Goal: Task Accomplishment & Management: Manage account settings

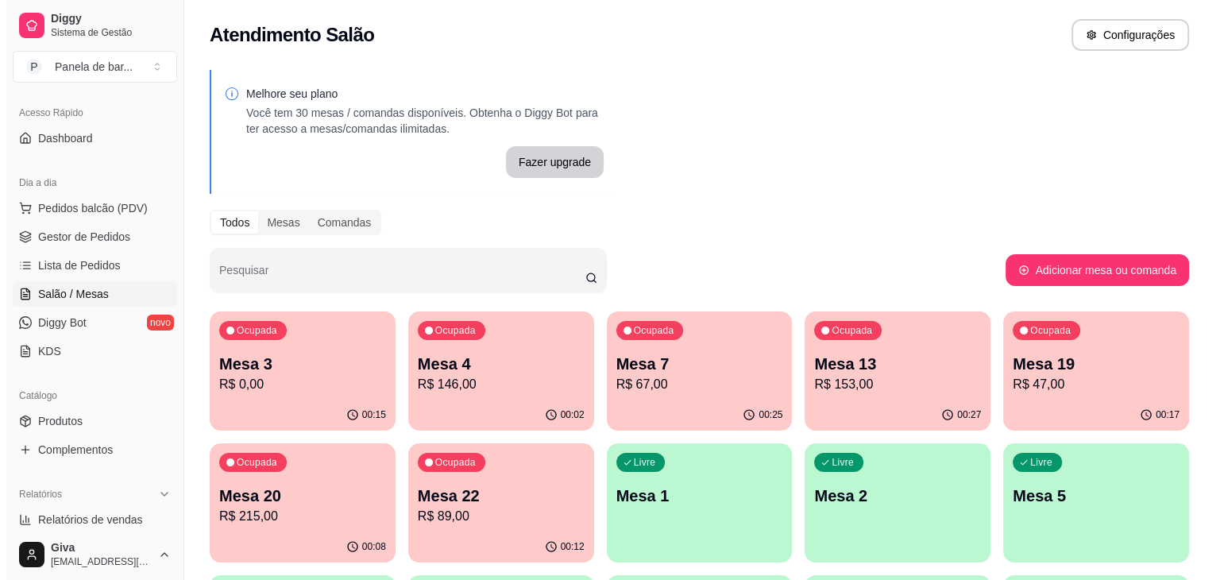
scroll to position [95, 0]
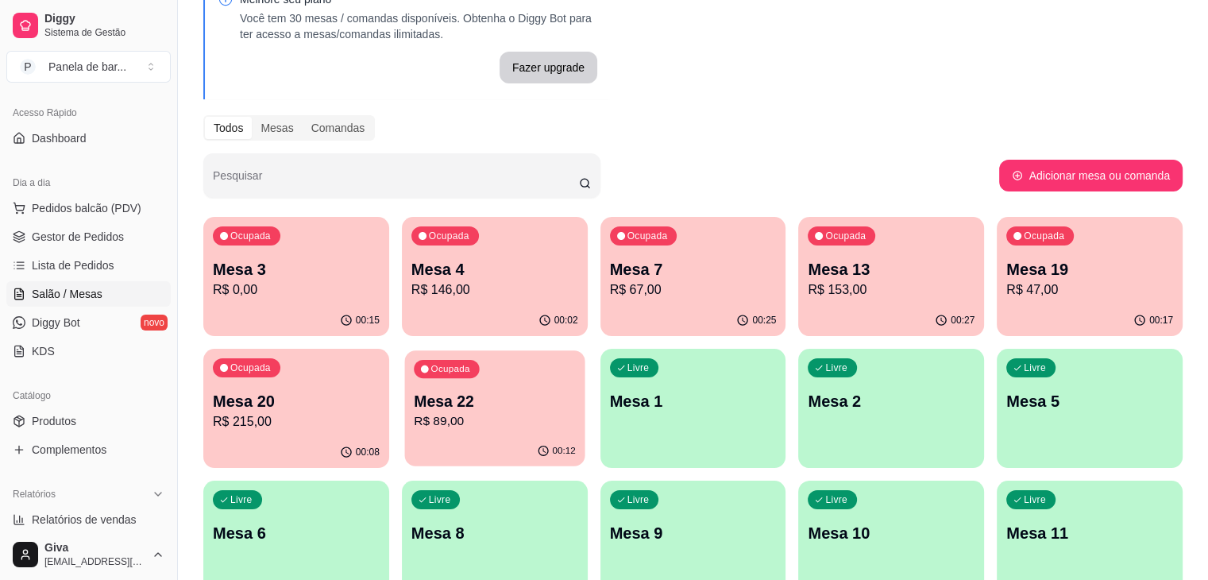
click at [414, 395] on p "Mesa 22" at bounding box center [495, 401] width 162 height 21
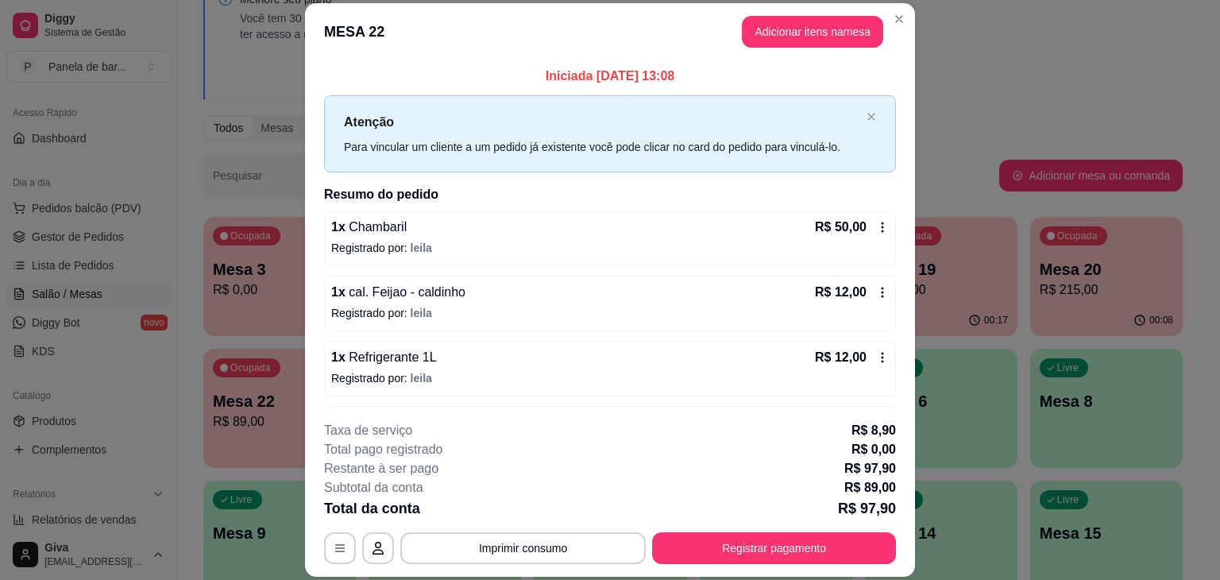
click at [876, 355] on icon at bounding box center [882, 357] width 13 height 13
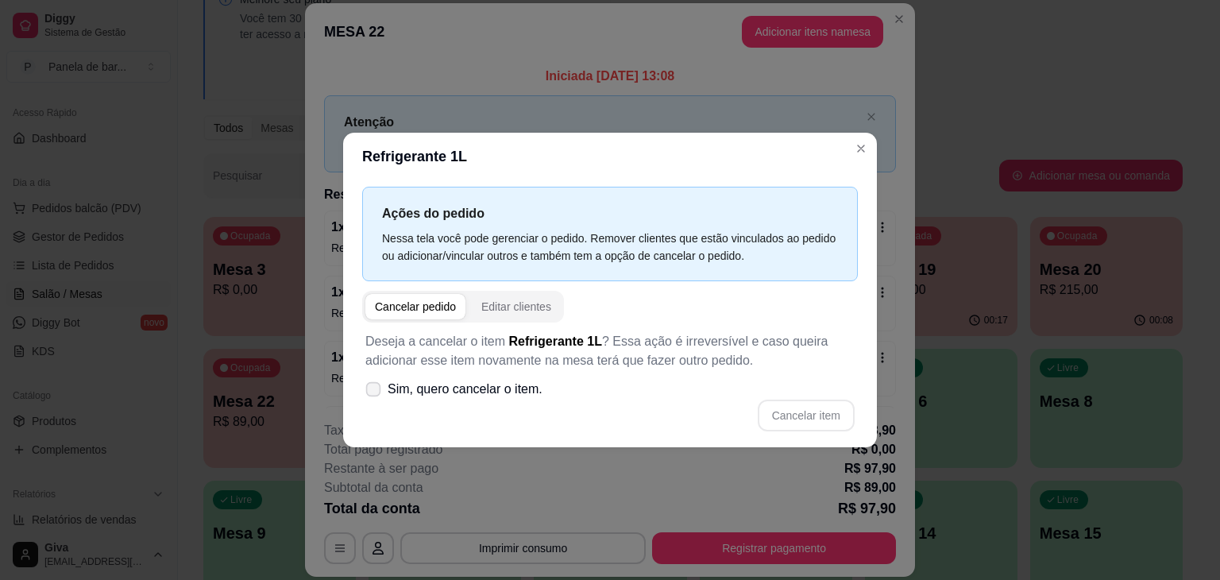
click at [488, 382] on span "Sim, quero cancelar o item." at bounding box center [465, 389] width 155 height 19
click at [375, 392] on input "Sim, quero cancelar o item." at bounding box center [370, 397] width 10 height 10
checkbox input "true"
click at [775, 415] on button "Cancelar item" at bounding box center [805, 415] width 95 height 31
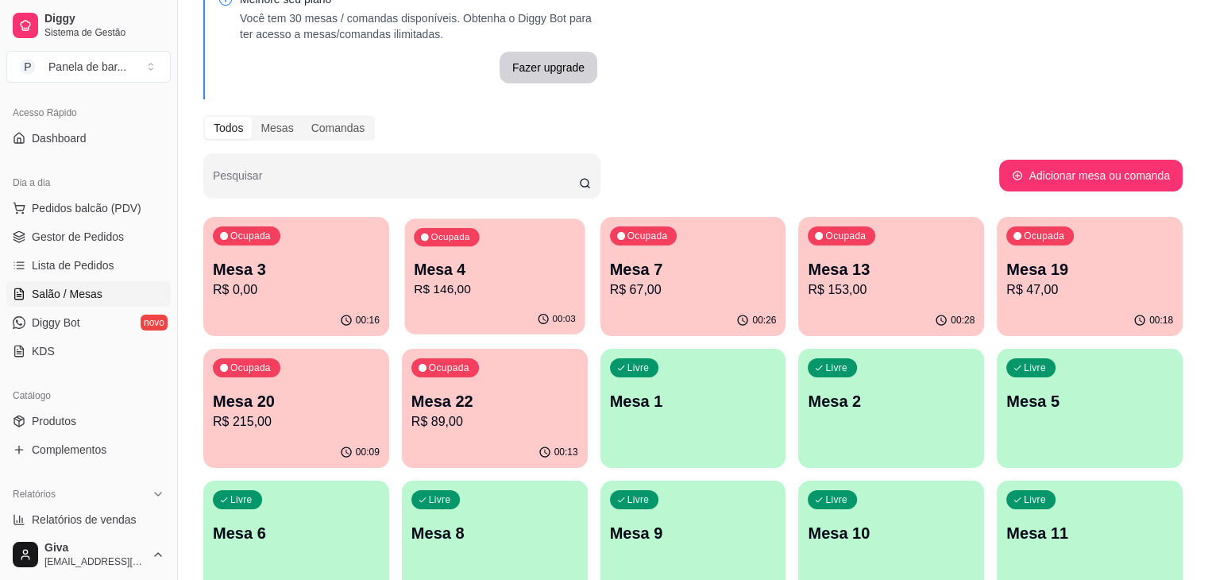
click at [448, 306] on div "00:03" at bounding box center [494, 319] width 180 height 30
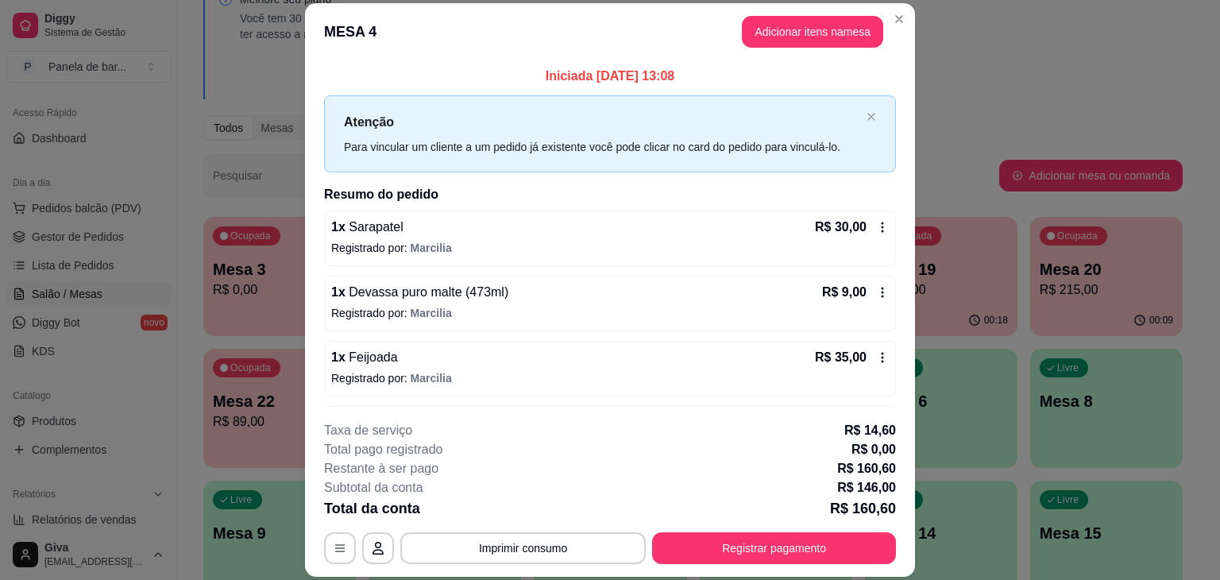
click at [872, 221] on div "1 x Sarapatel R$ 30,00 Registrado por: [PERSON_NAME]" at bounding box center [610, 238] width 572 height 56
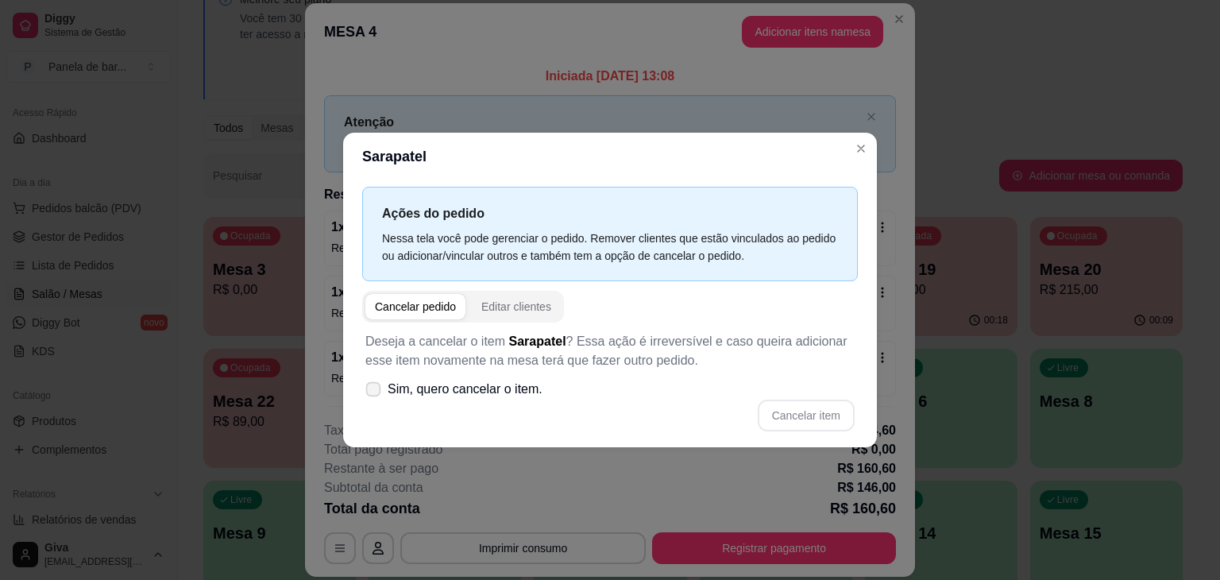
click at [473, 392] on span "Sim, quero cancelar o item." at bounding box center [465, 389] width 155 height 19
click at [375, 392] on input "Sim, quero cancelar o item." at bounding box center [370, 397] width 10 height 10
checkbox input "true"
click at [801, 402] on button "Cancelar item" at bounding box center [805, 415] width 95 height 31
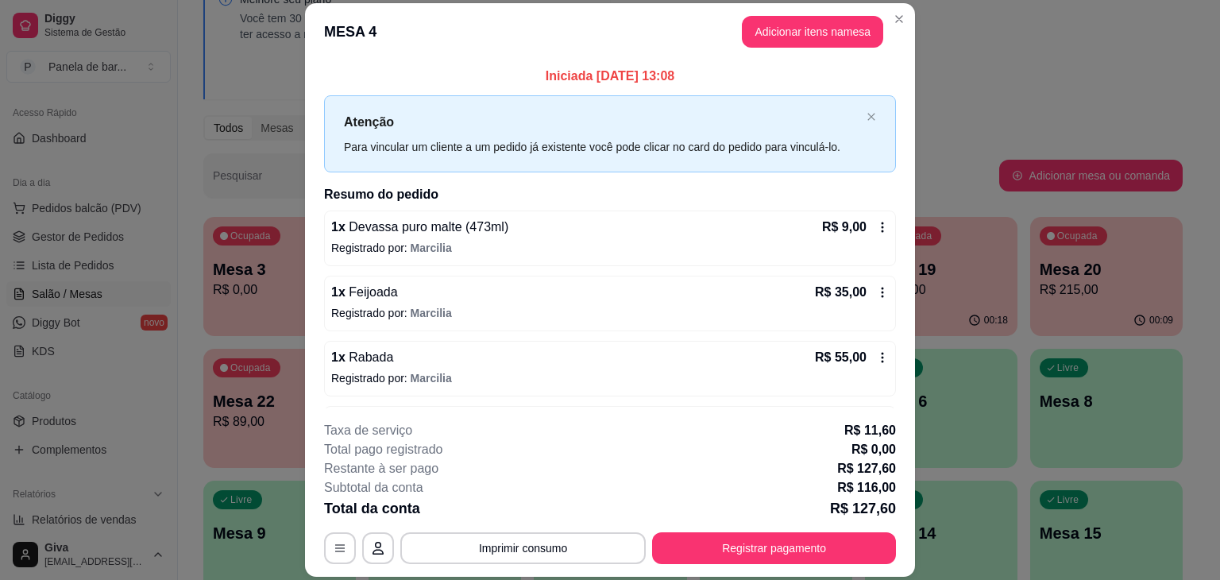
click at [905, 26] on header "MESA 4 Adicionar itens na mesa" at bounding box center [610, 31] width 610 height 57
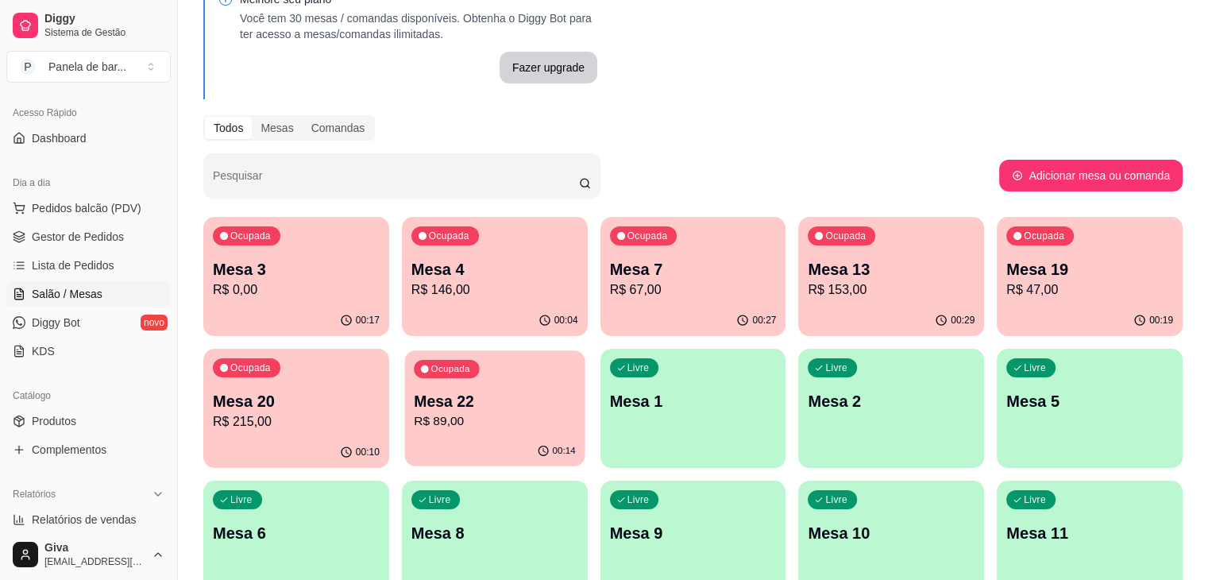
click at [414, 404] on p "Mesa 22" at bounding box center [495, 401] width 162 height 21
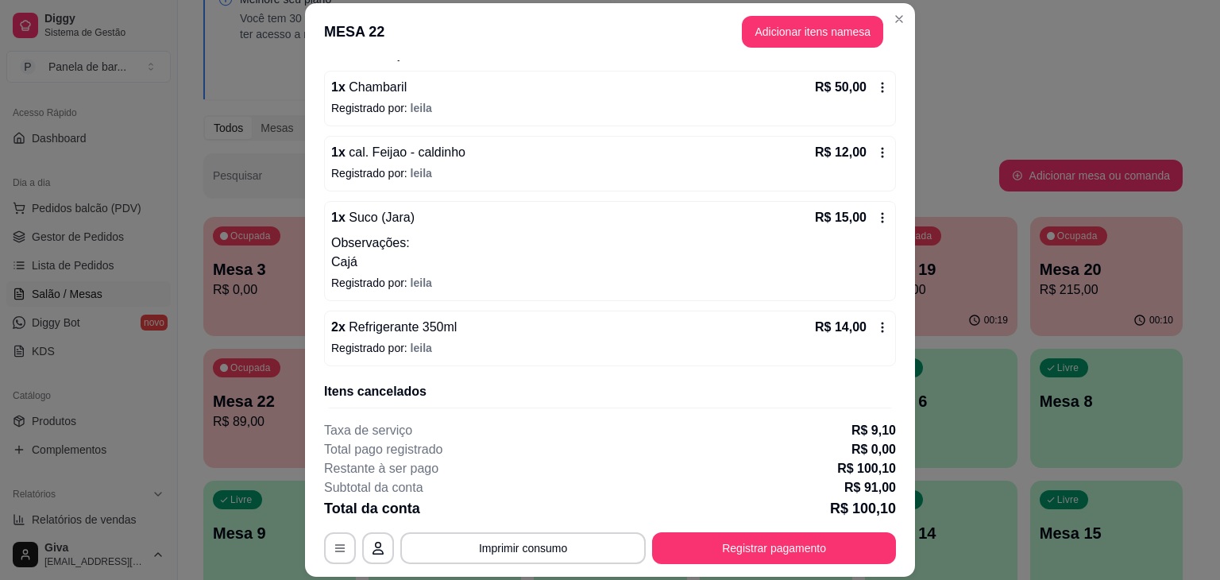
scroll to position [165, 0]
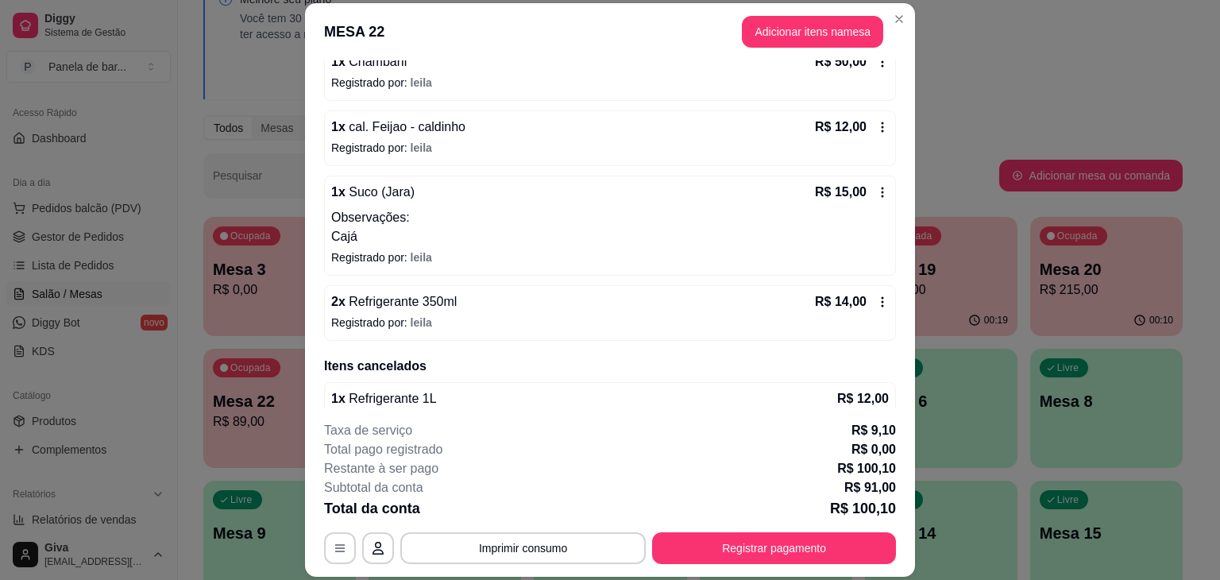
click at [876, 298] on icon at bounding box center [882, 301] width 13 height 13
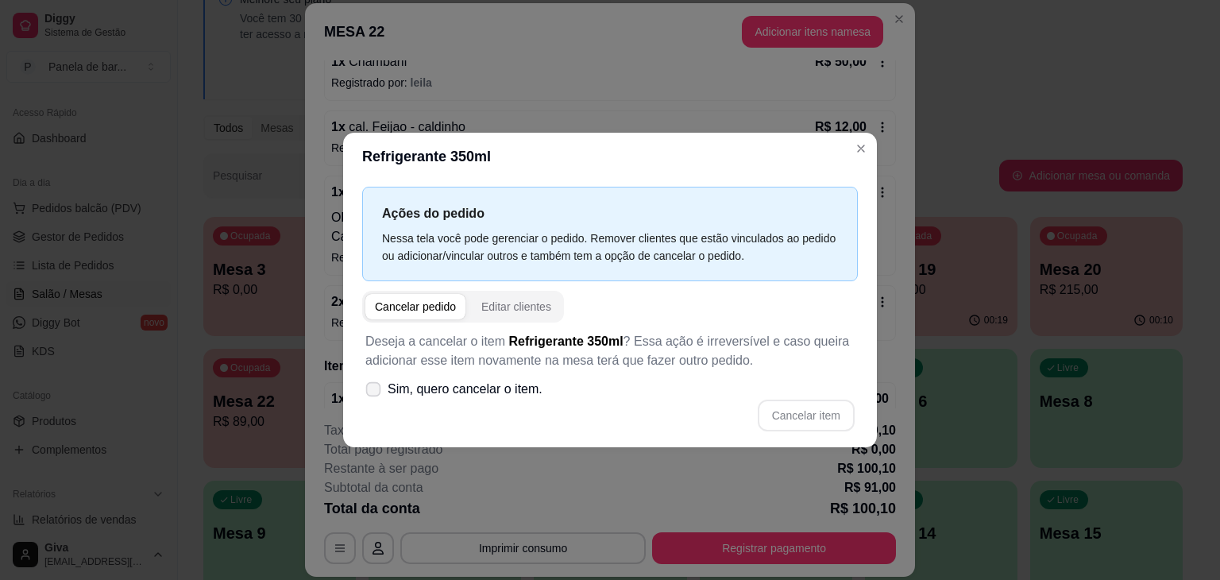
click at [504, 388] on span "Sim, quero cancelar o item." at bounding box center [465, 389] width 155 height 19
click at [375, 392] on input "Sim, quero cancelar o item." at bounding box center [370, 397] width 10 height 10
checkbox input "true"
click at [778, 407] on button "Cancelar item" at bounding box center [805, 415] width 95 height 31
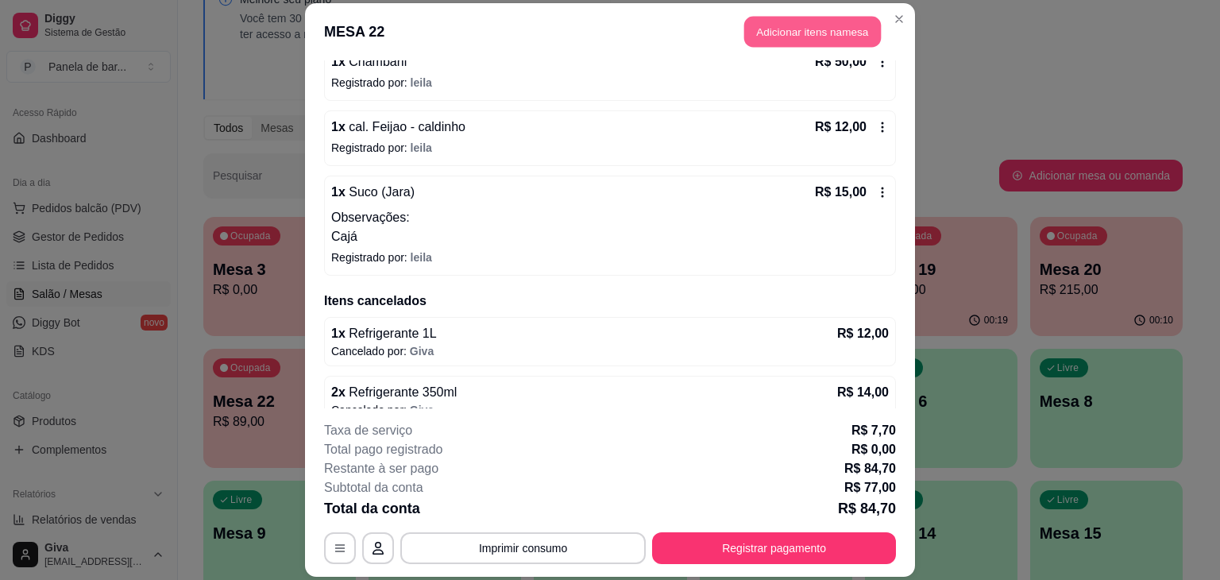
click at [828, 39] on button "Adicionar itens na mesa" at bounding box center [812, 31] width 137 height 31
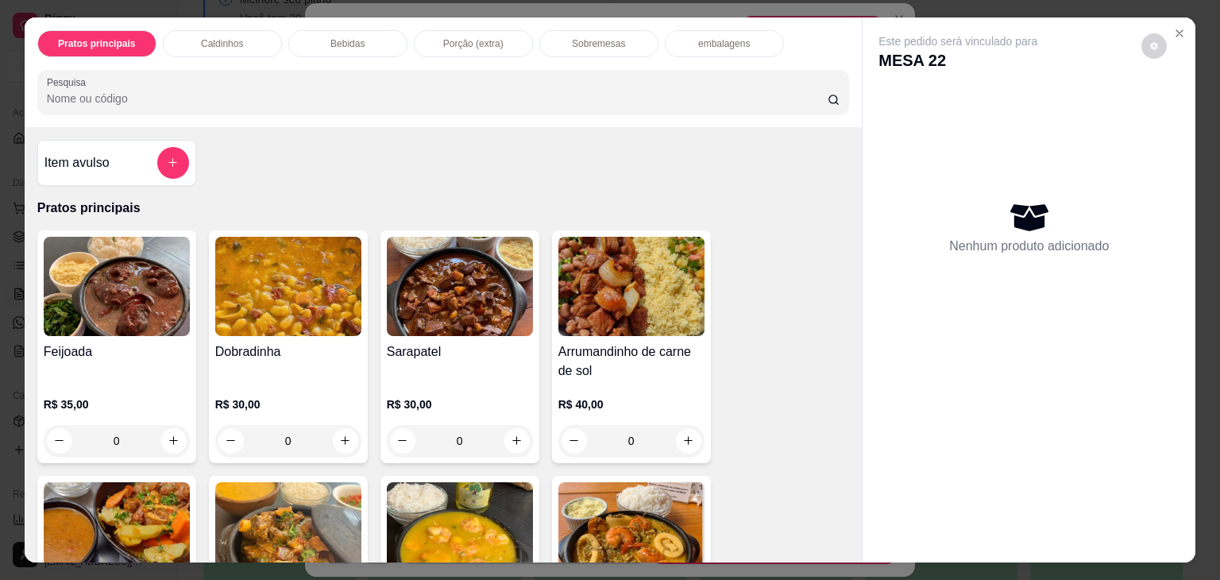
click at [355, 41] on p "Bebidas" at bounding box center [347, 43] width 34 height 13
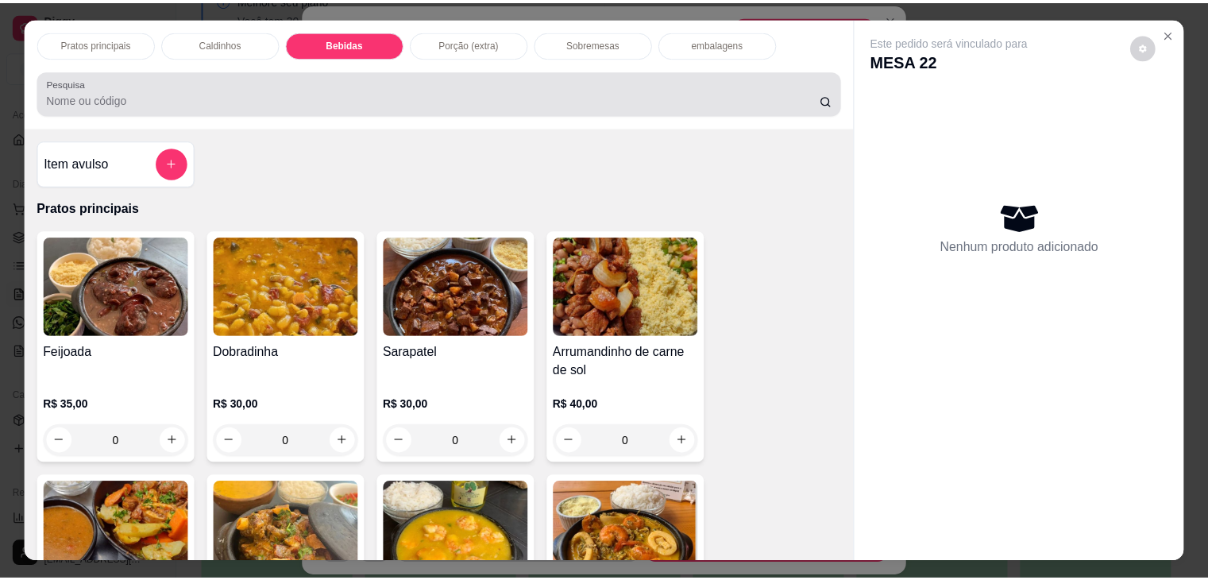
scroll to position [39, 0]
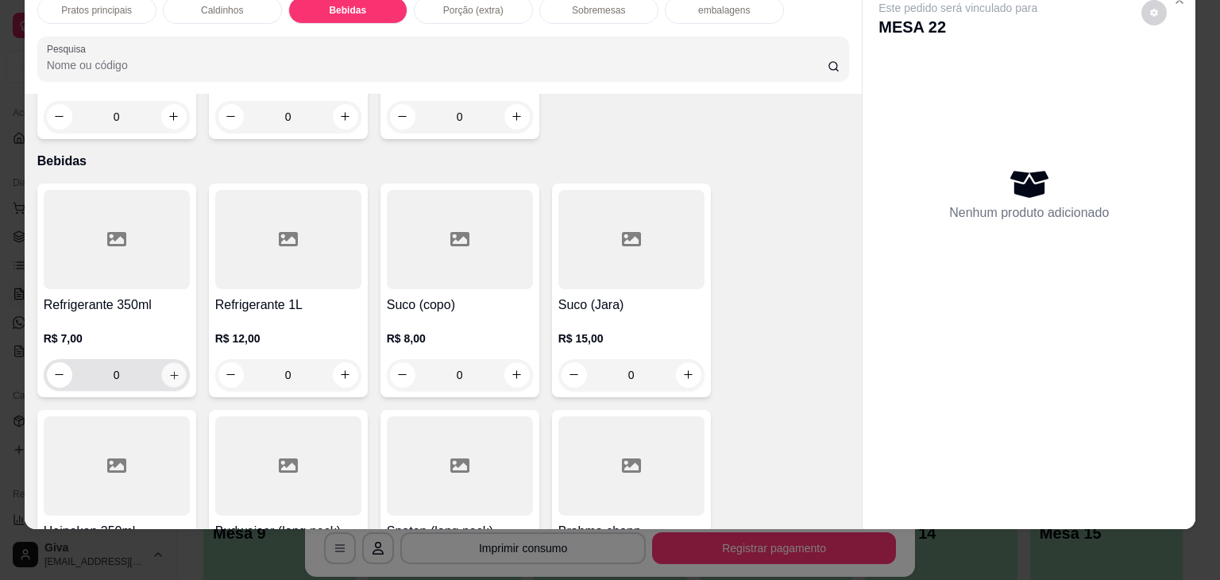
click at [161, 362] on button "increase-product-quantity" at bounding box center [173, 374] width 25 height 25
type input "1"
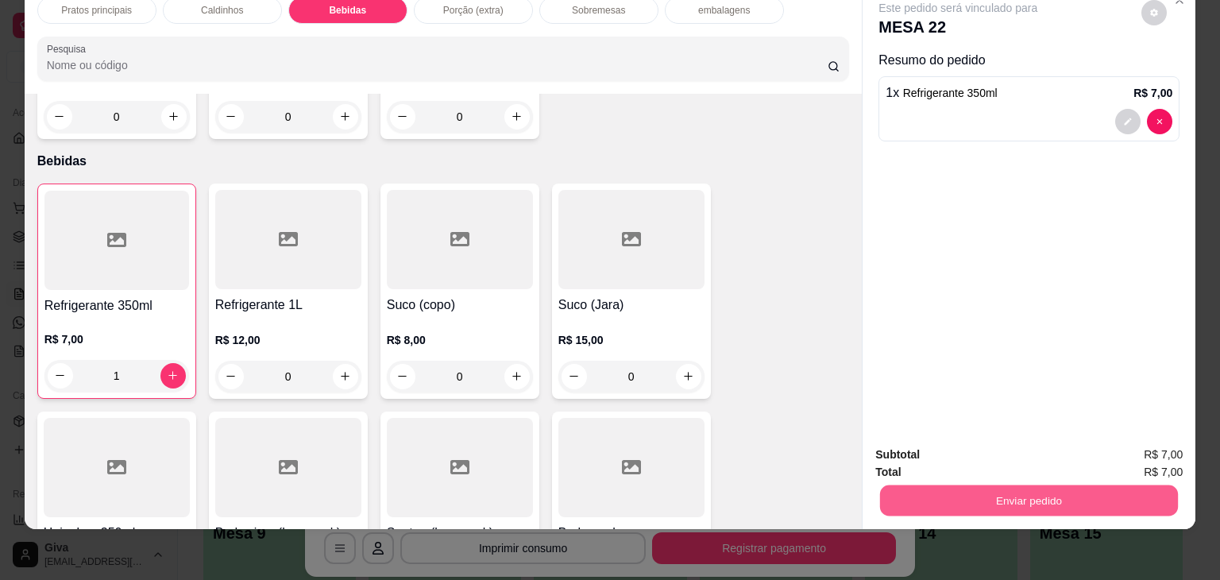
click at [987, 485] on button "Enviar pedido" at bounding box center [1029, 500] width 298 height 31
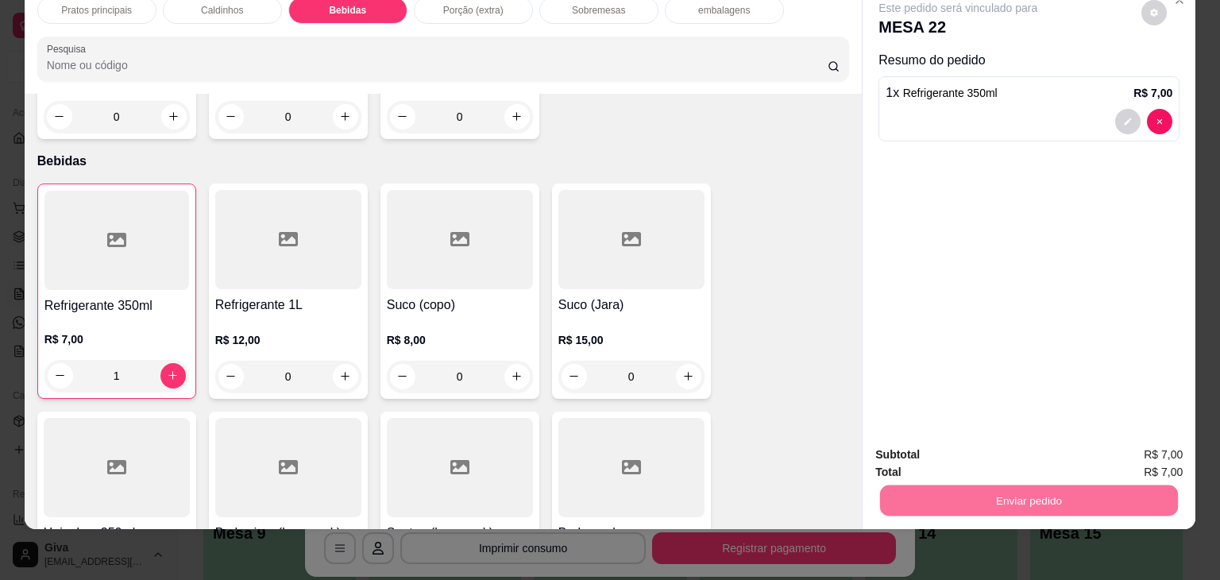
click at [989, 446] on button "Não registrar e enviar pedido" at bounding box center [976, 448] width 160 height 29
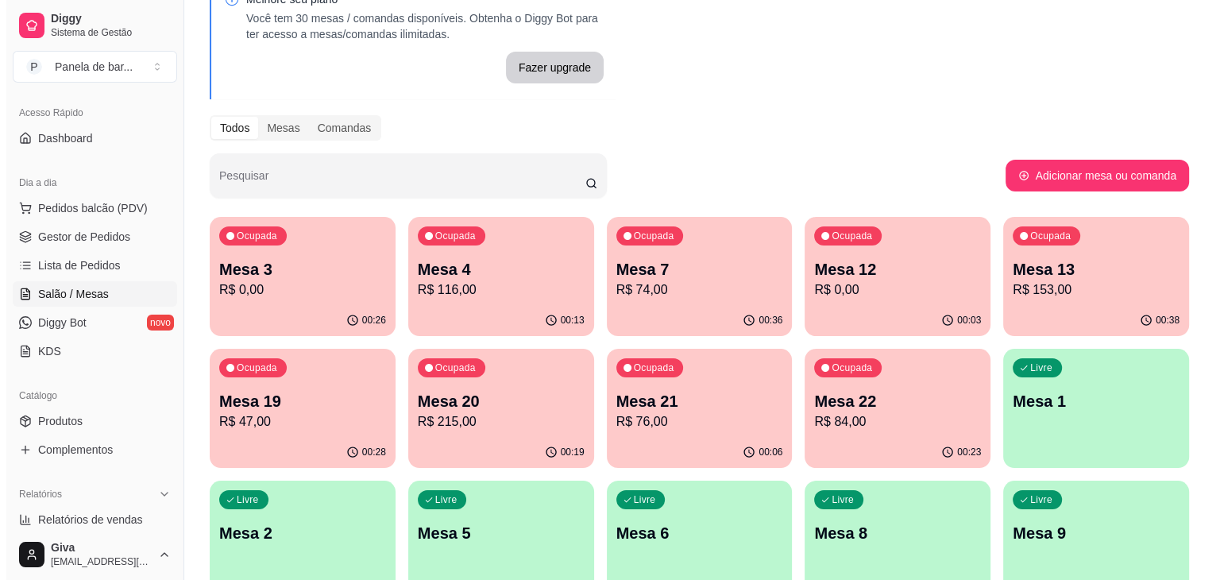
scroll to position [311, 0]
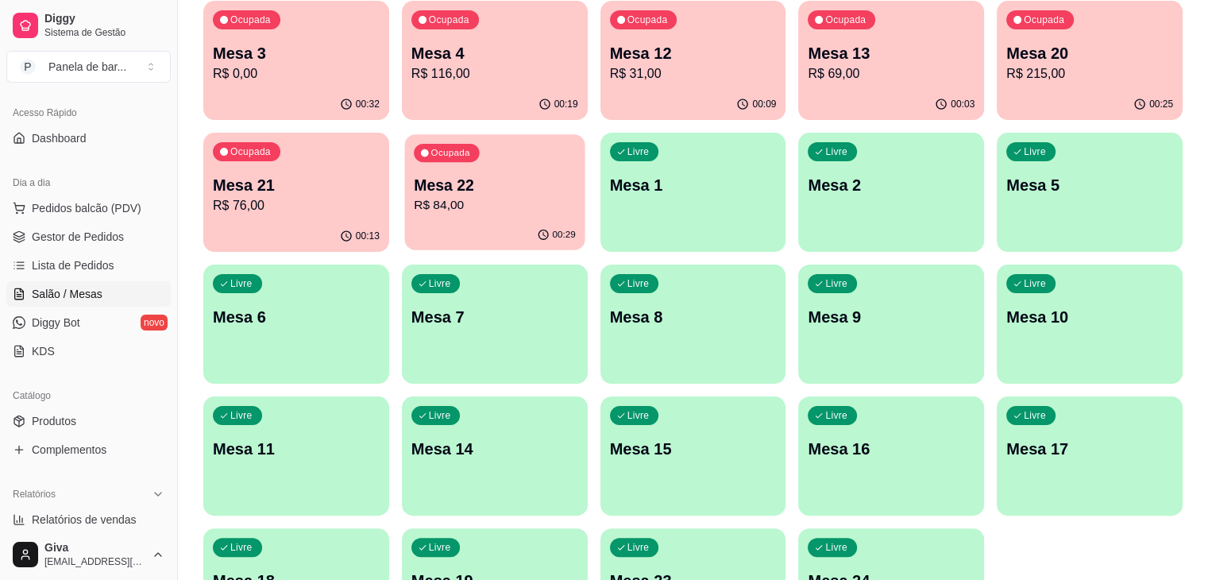
click at [414, 180] on p "Mesa 22" at bounding box center [495, 185] width 162 height 21
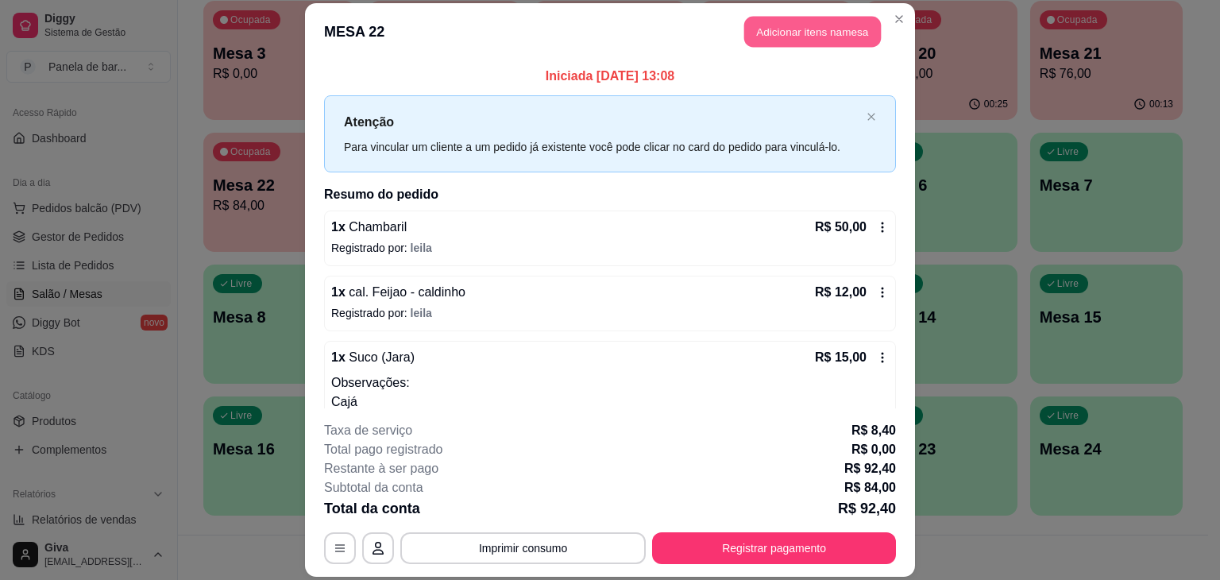
click at [824, 35] on button "Adicionar itens na mesa" at bounding box center [812, 31] width 137 height 31
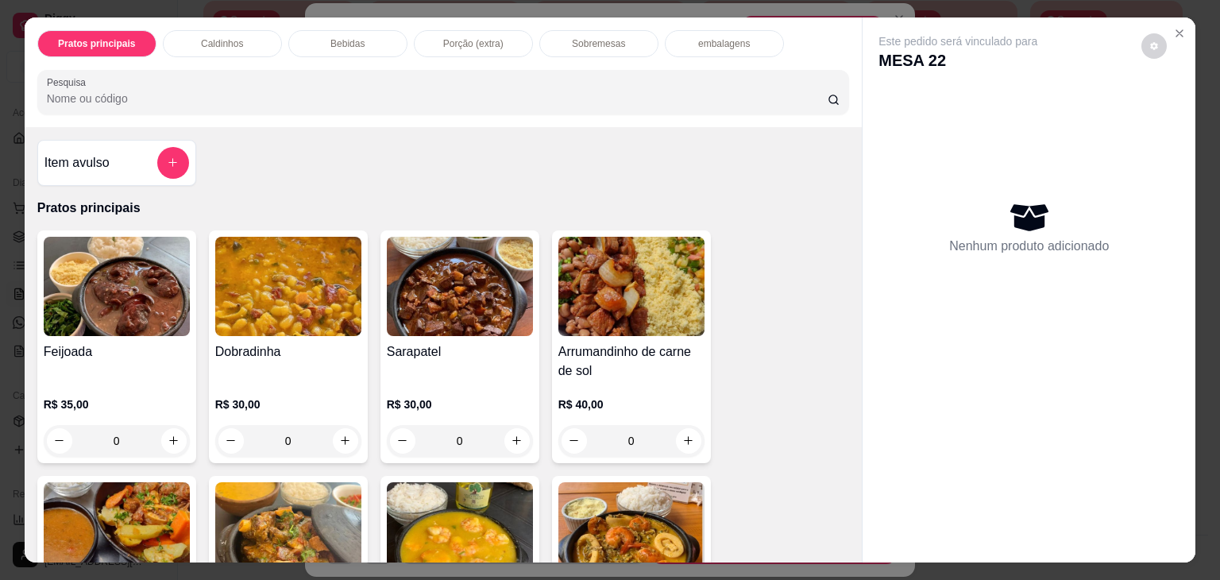
click at [598, 39] on p "Sobremesas" at bounding box center [598, 43] width 53 height 13
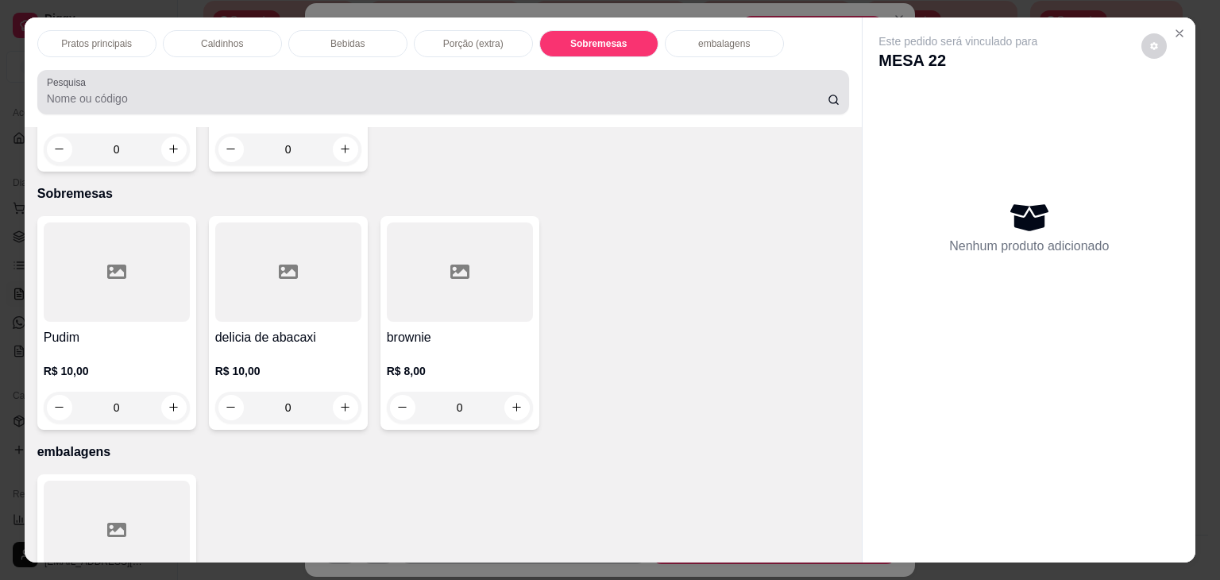
scroll to position [39, 0]
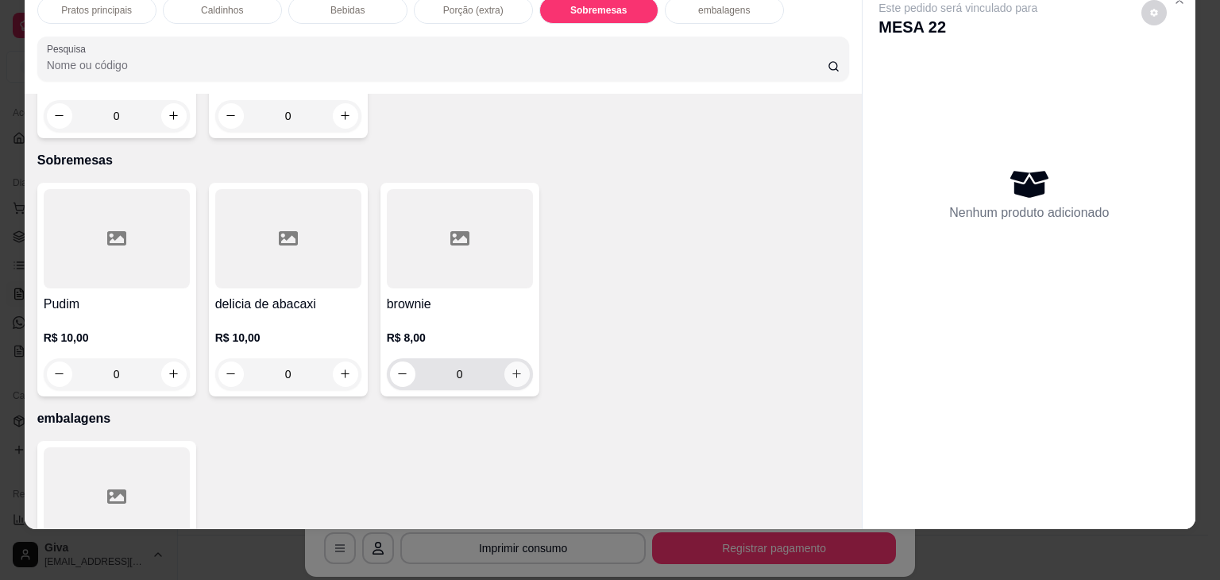
click at [504, 361] on button "increase-product-quantity" at bounding box center [516, 373] width 25 height 25
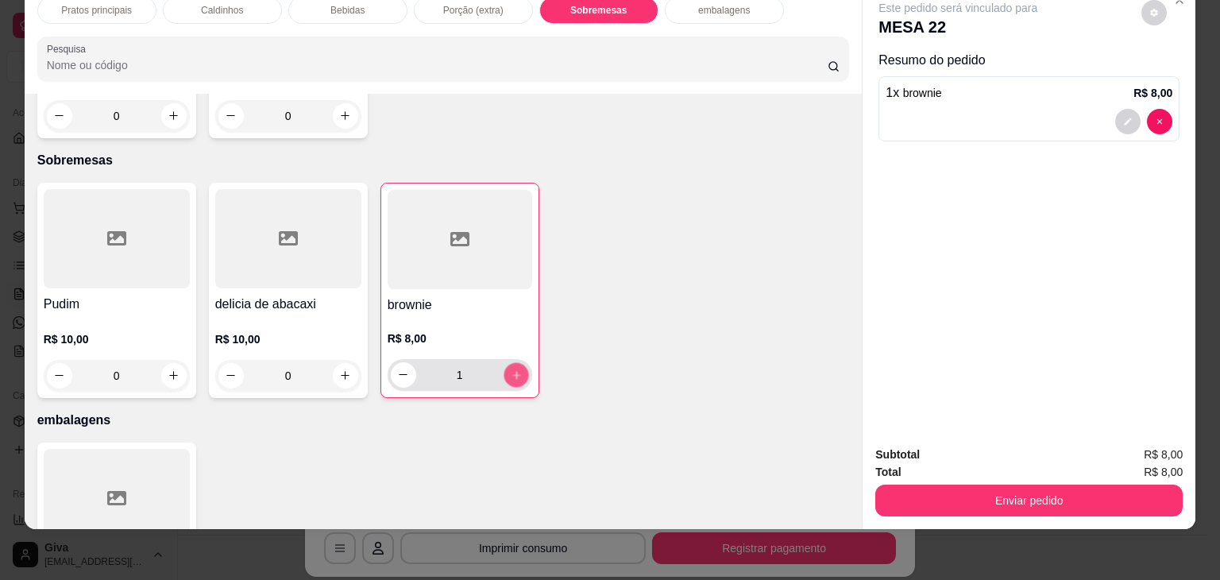
click at [504, 362] on button "increase-product-quantity" at bounding box center [516, 374] width 25 height 25
type input "2"
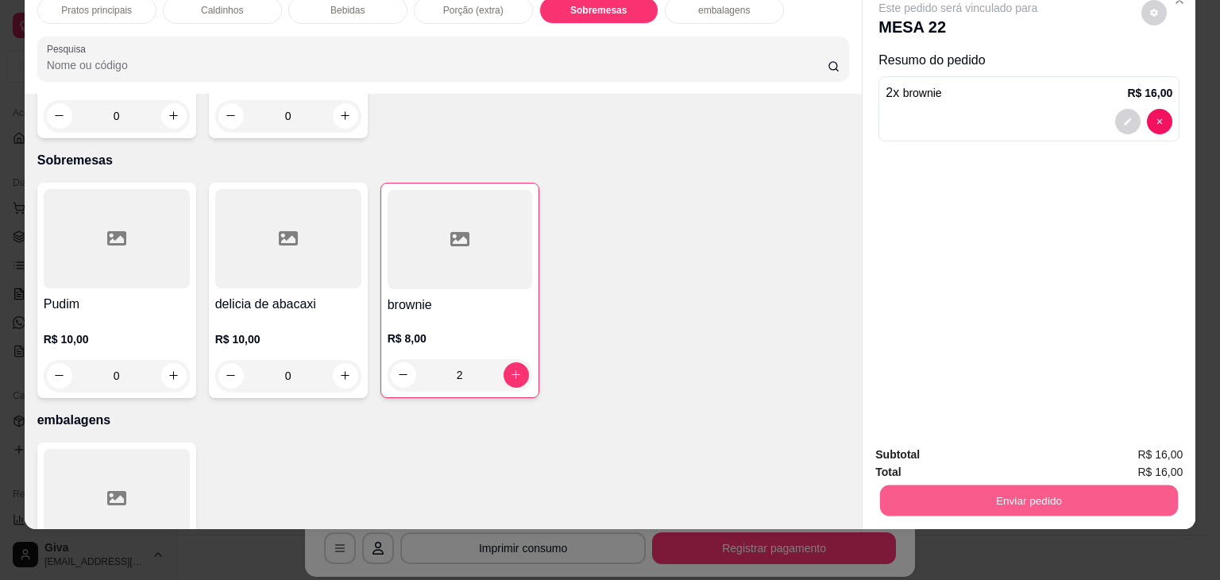
click at [1054, 486] on button "Enviar pedido" at bounding box center [1029, 500] width 298 height 31
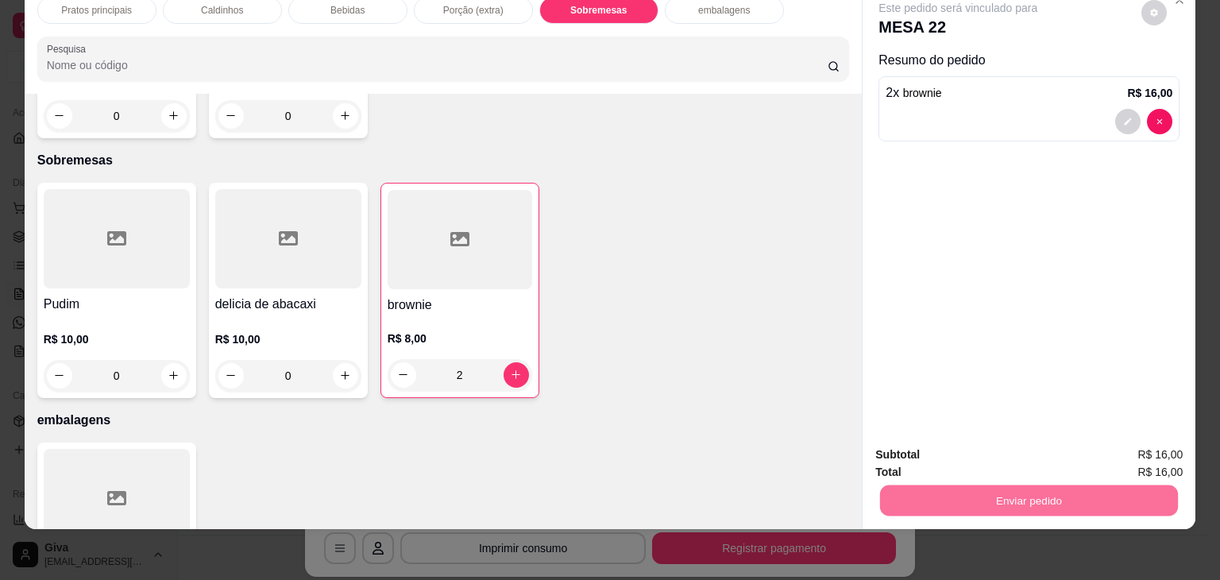
click at [998, 452] on button "Não registrar e enviar pedido" at bounding box center [976, 448] width 160 height 29
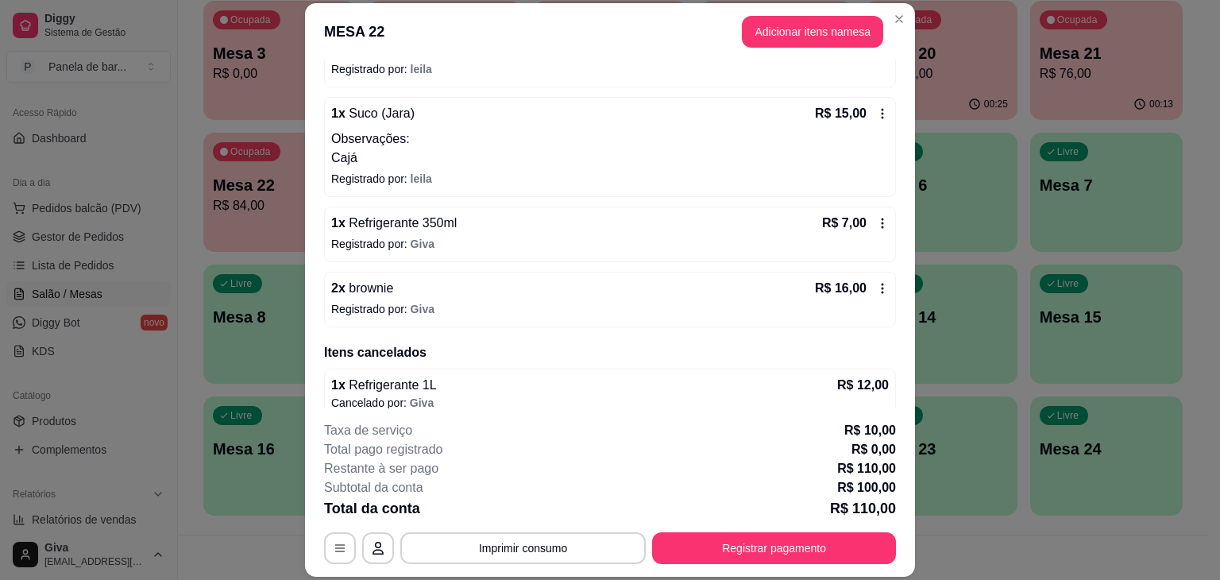
scroll to position [315, 0]
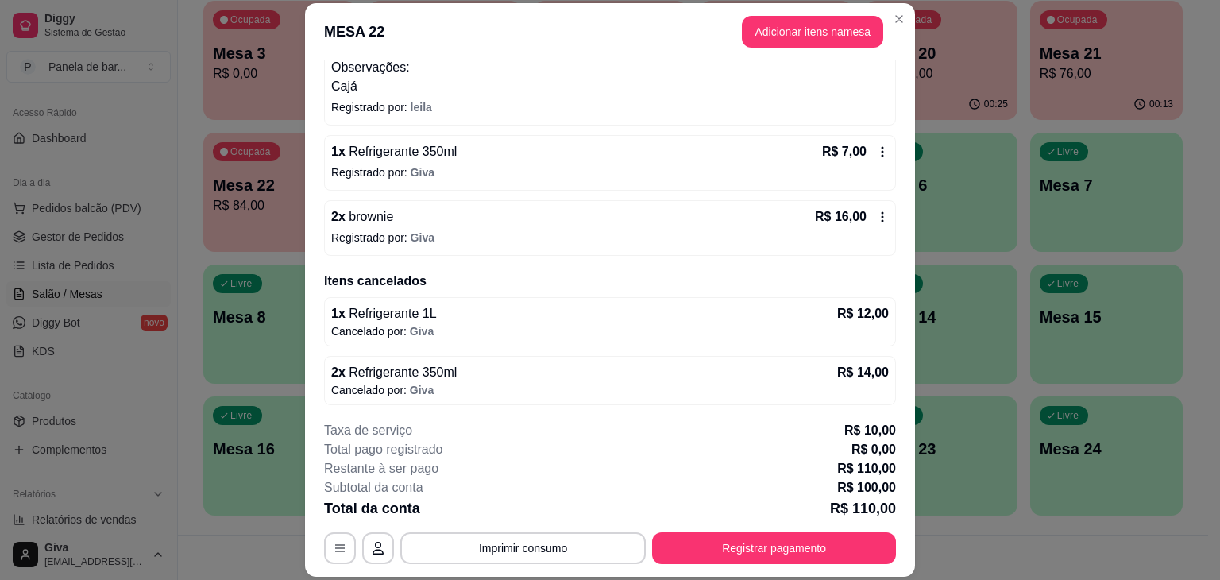
click at [876, 216] on icon at bounding box center [882, 216] width 13 height 13
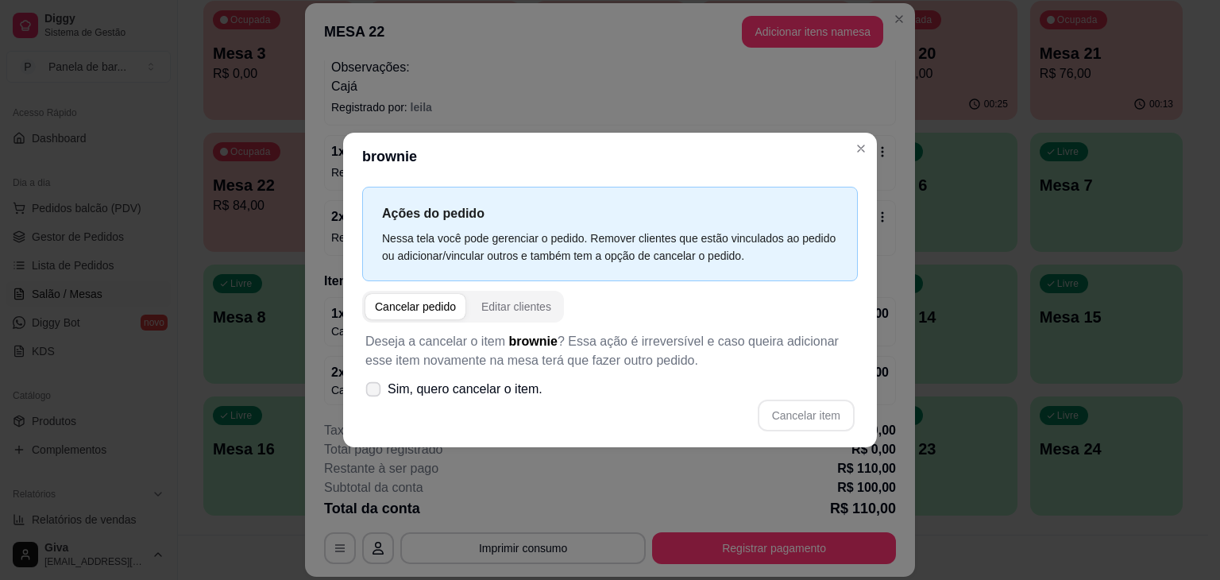
click at [434, 396] on span "Sim, quero cancelar o item." at bounding box center [465, 389] width 155 height 19
click at [375, 396] on input "Sim, quero cancelar o item." at bounding box center [370, 397] width 10 height 10
checkbox input "true"
click at [791, 420] on button "Cancelar item" at bounding box center [806, 415] width 97 height 32
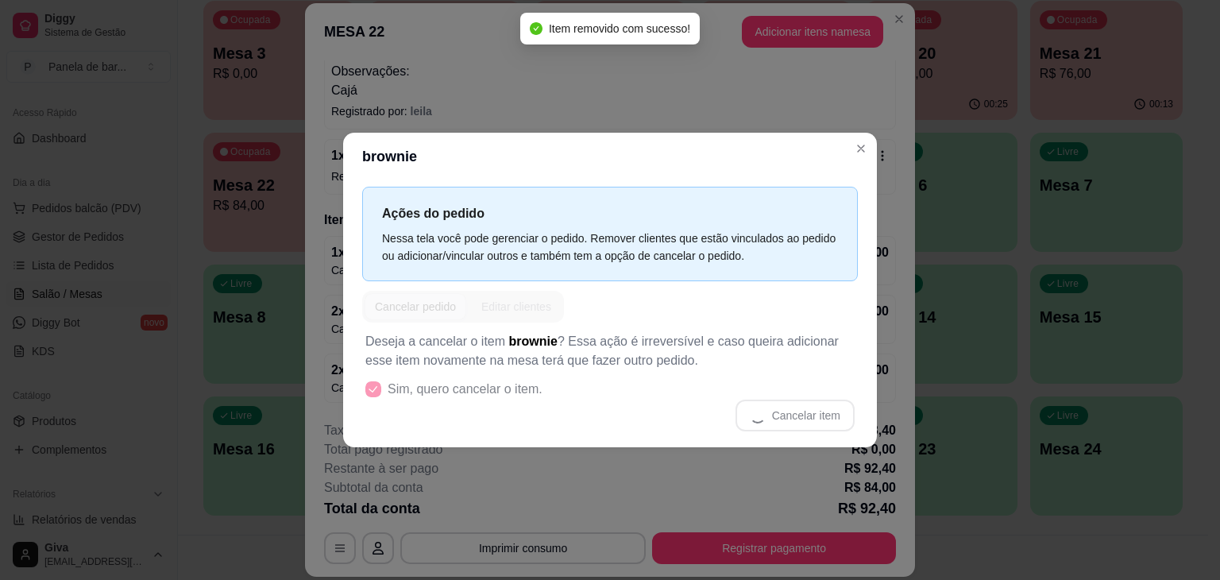
scroll to position [309, 0]
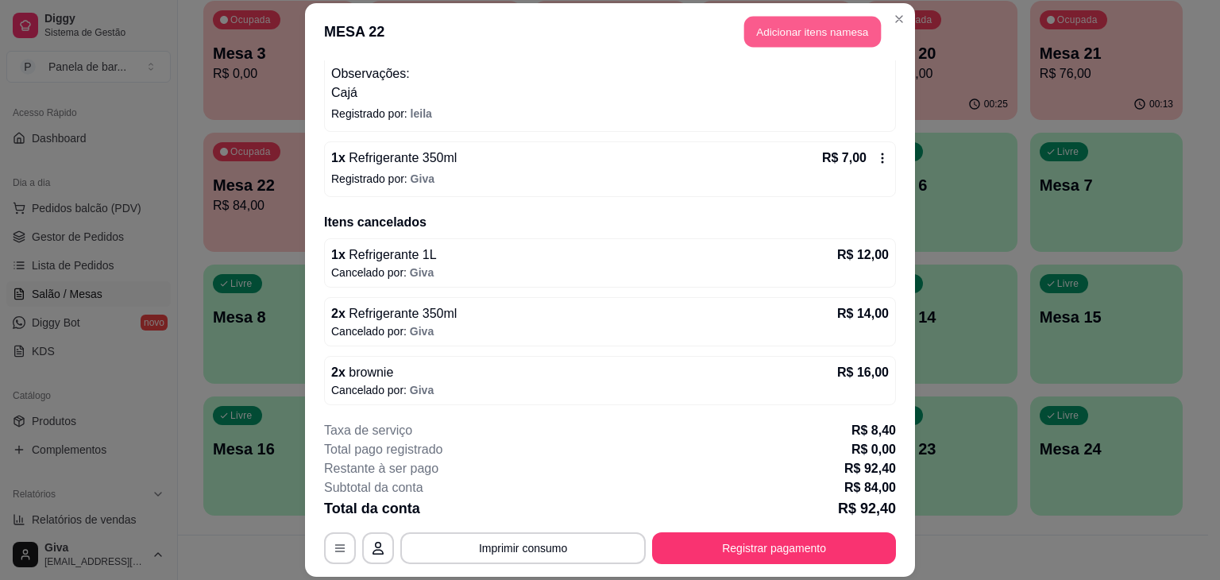
click at [802, 28] on button "Adicionar itens na mesa" at bounding box center [812, 31] width 137 height 31
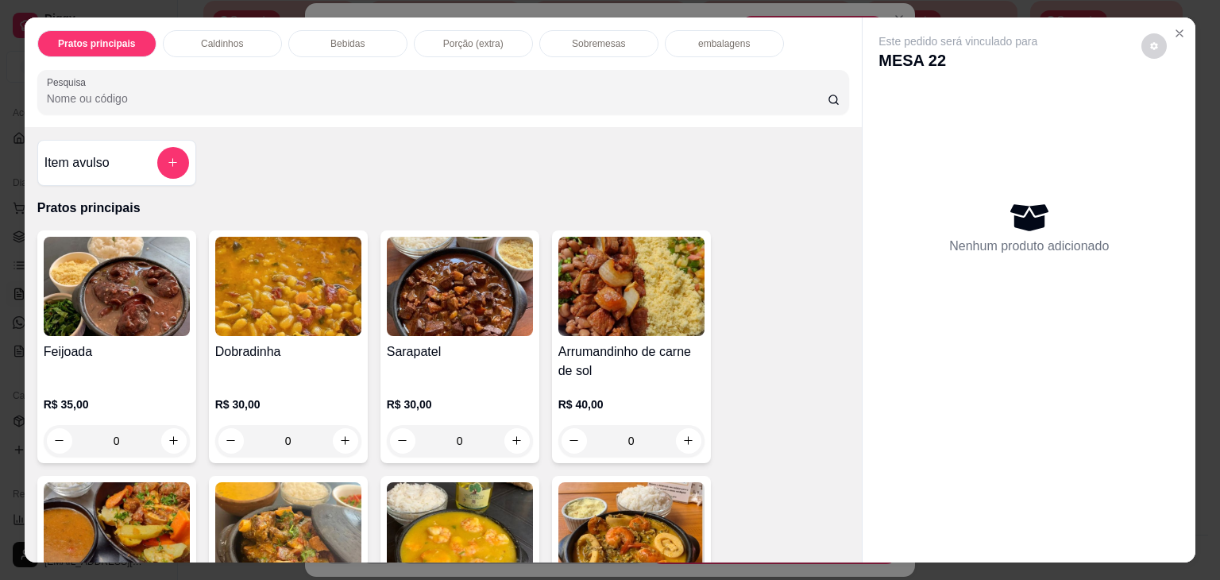
click at [626, 48] on div "Sobremesas" at bounding box center [598, 43] width 119 height 27
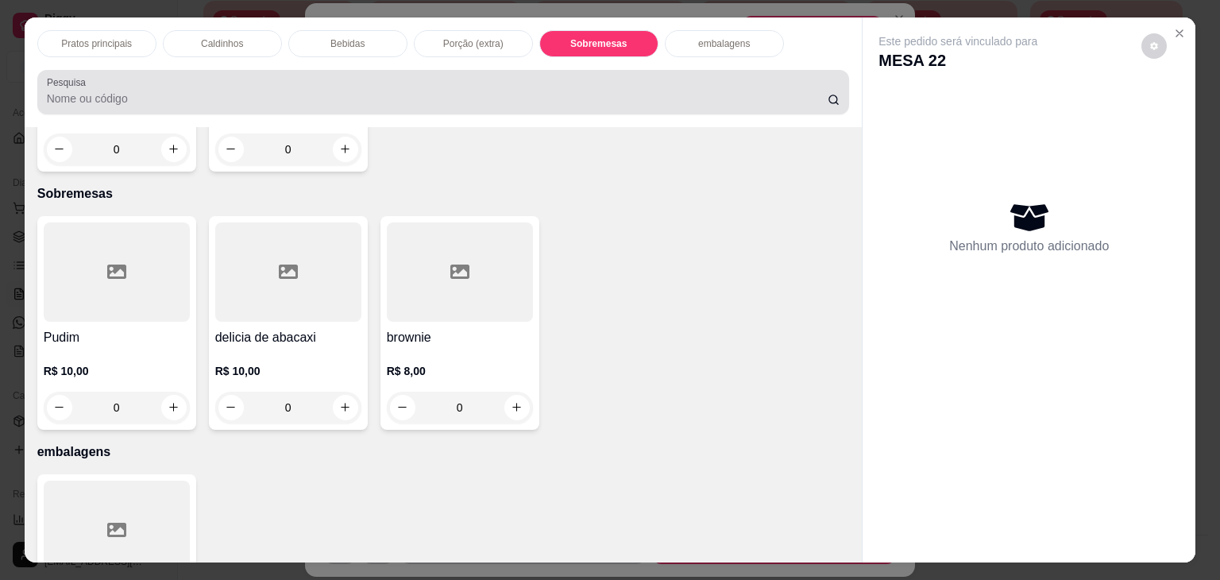
scroll to position [39, 0]
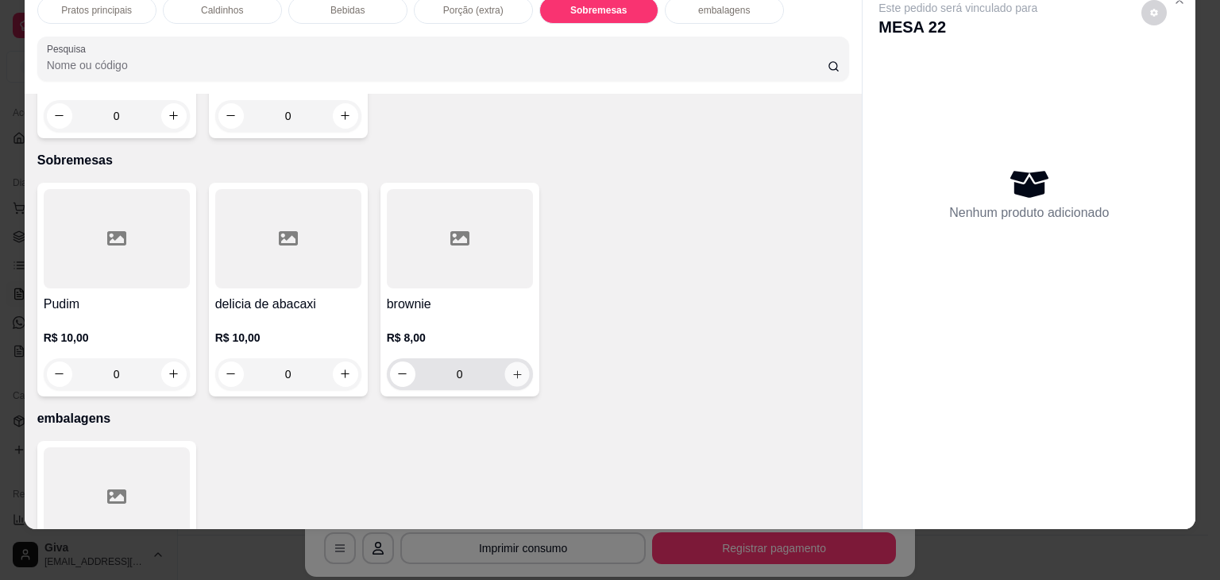
click at [518, 361] on button "increase-product-quantity" at bounding box center [516, 373] width 25 height 25
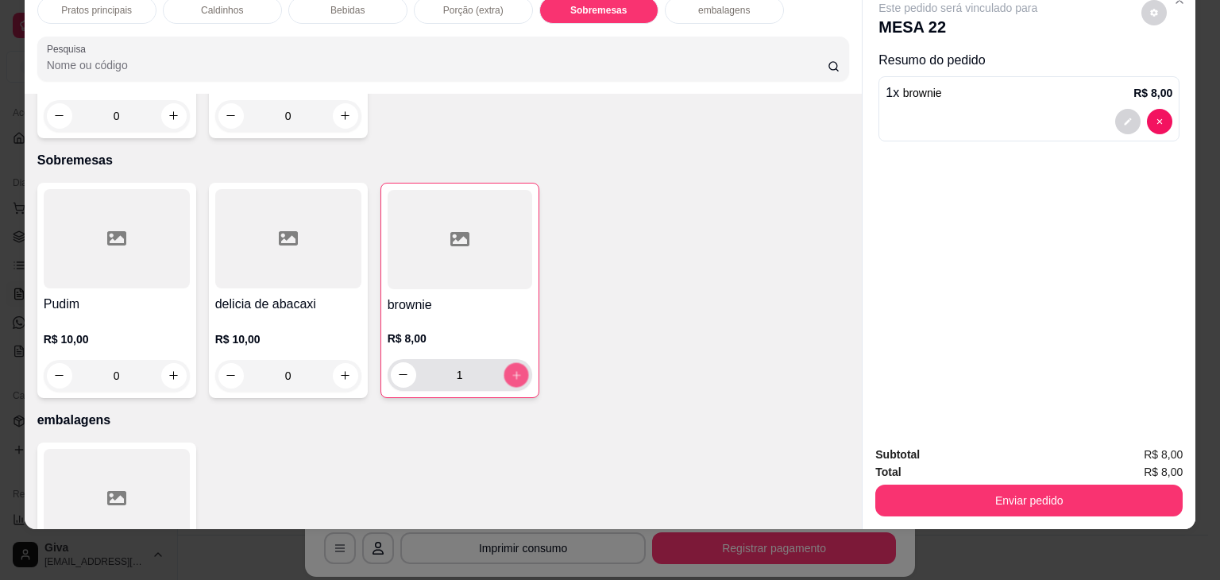
click at [518, 362] on button "increase-product-quantity" at bounding box center [516, 374] width 25 height 25
type input "2"
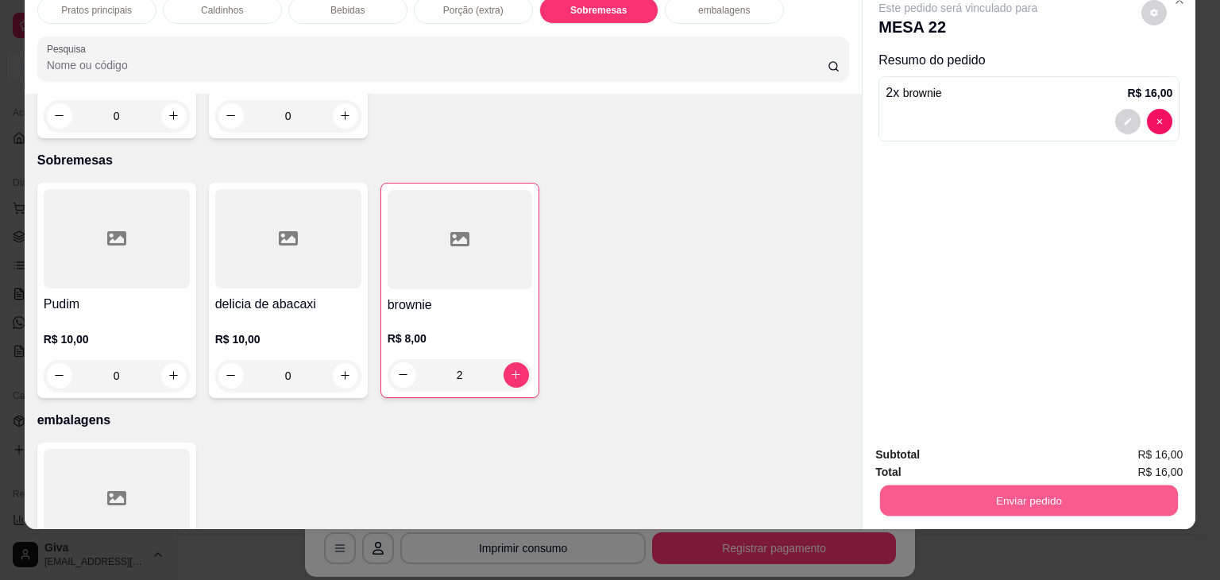
click at [953, 496] on button "Enviar pedido" at bounding box center [1029, 500] width 298 height 31
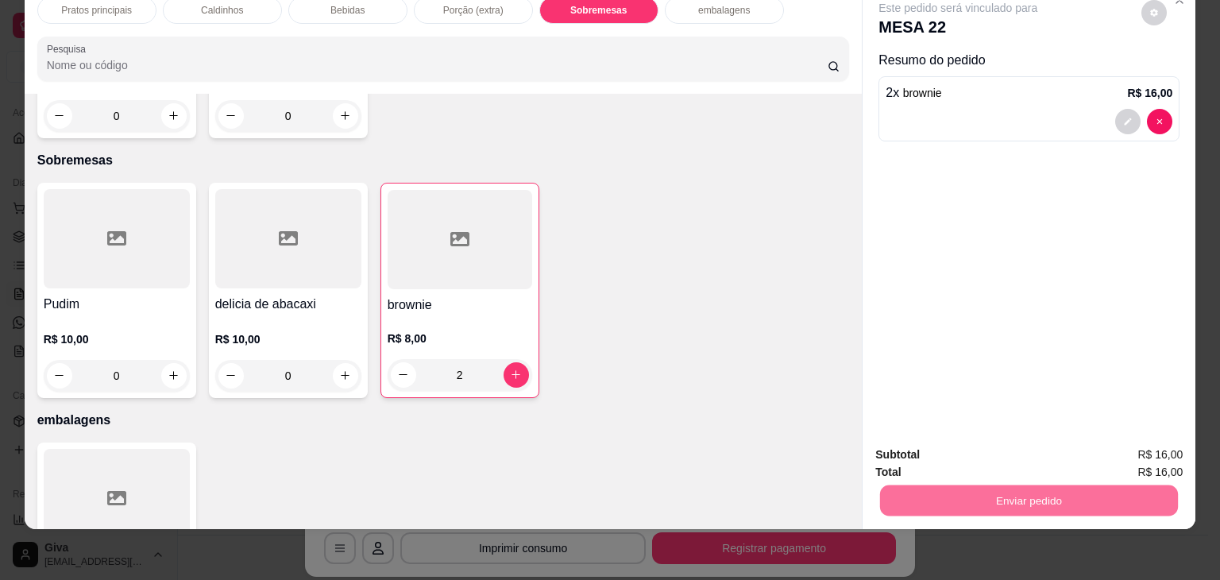
click at [957, 453] on button "Não registrar e enviar pedido" at bounding box center [976, 448] width 160 height 29
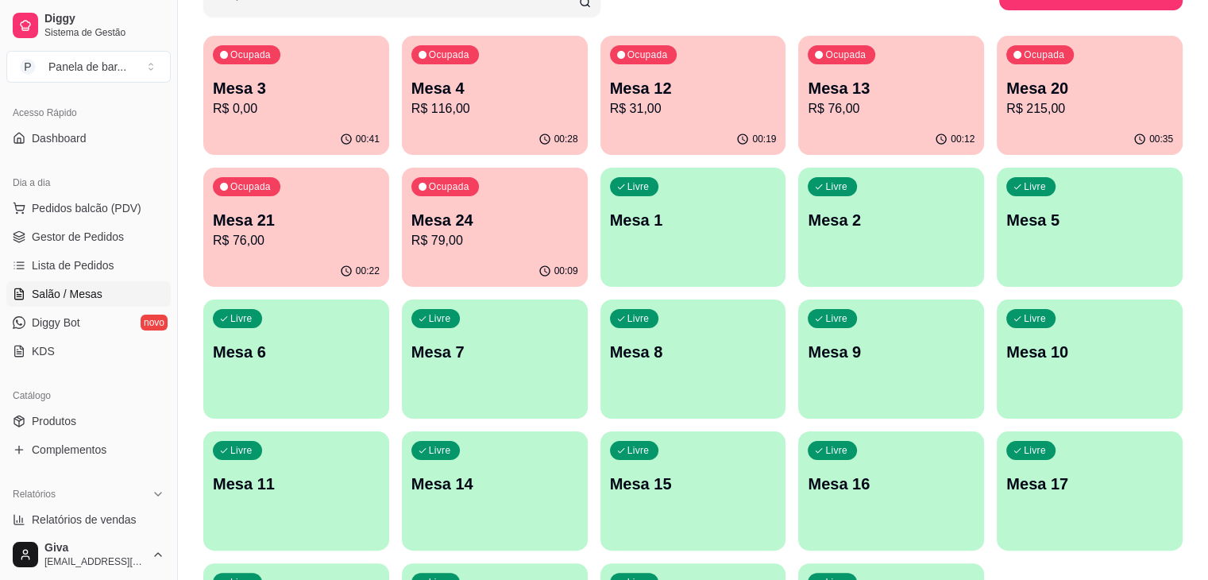
scroll to position [275, 0]
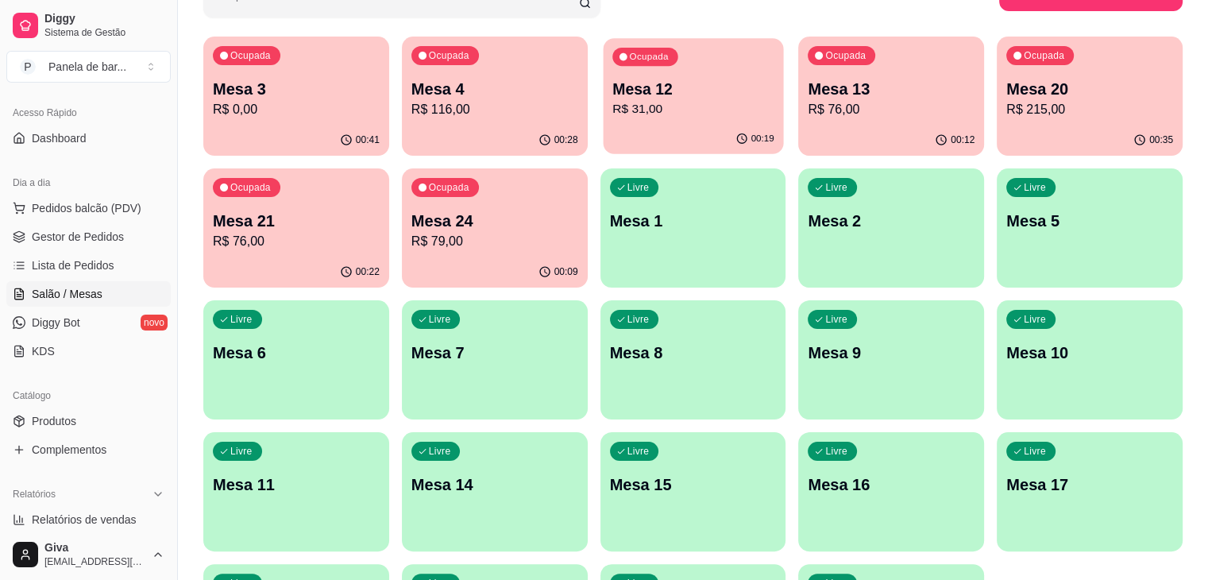
click at [643, 113] on p "R$ 31,00" at bounding box center [693, 109] width 162 height 18
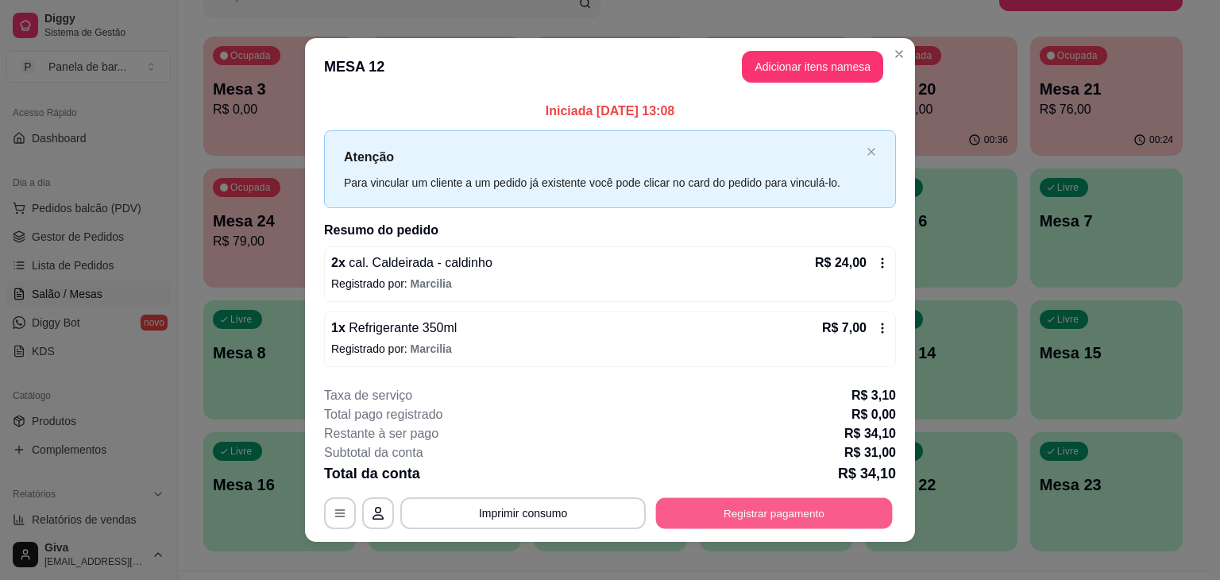
click at [678, 500] on button "Registrar pagamento" at bounding box center [774, 512] width 237 height 31
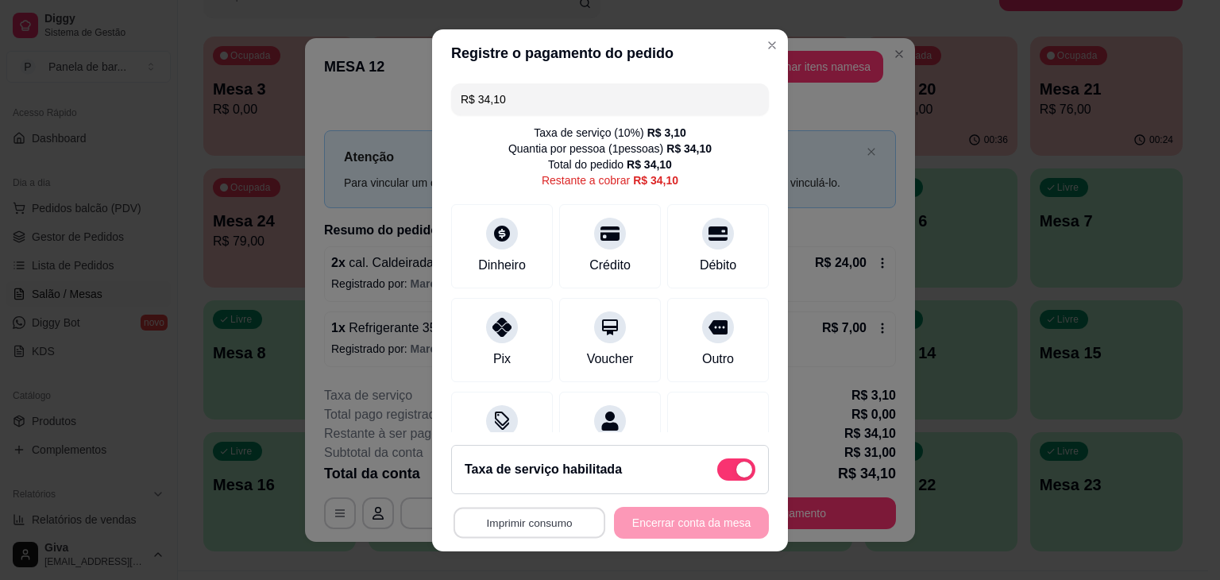
click at [554, 513] on button "Imprimir consumo" at bounding box center [529, 522] width 152 height 31
click at [551, 484] on button "IMPRESSORA" at bounding box center [524, 485] width 111 height 25
click at [602, 261] on div "Crédito" at bounding box center [610, 263] width 45 height 21
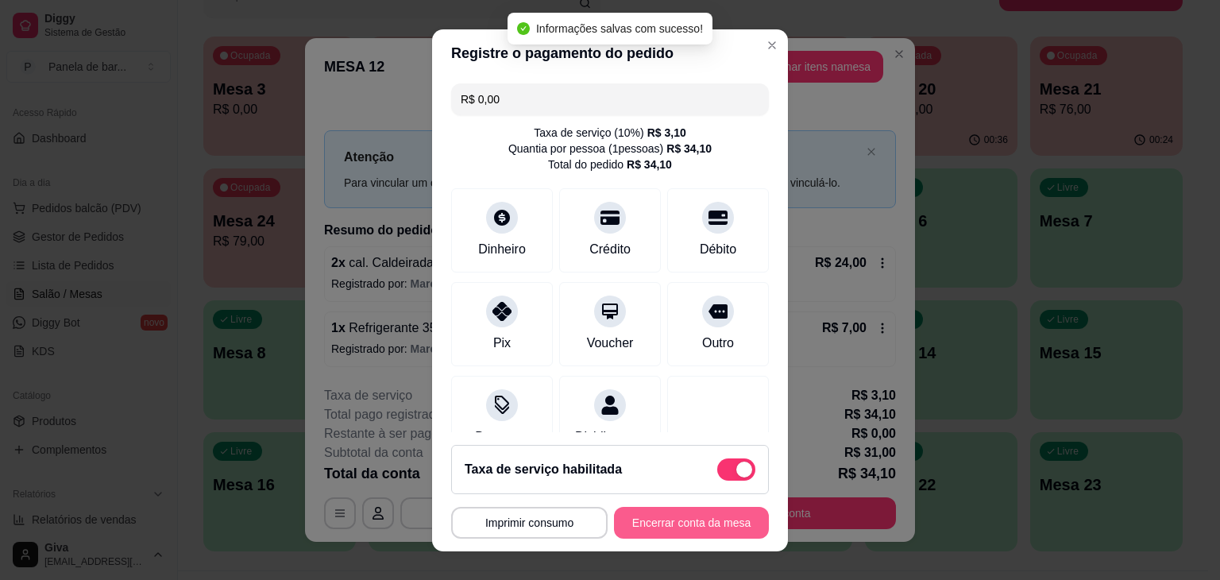
type input "R$ 0,00"
click at [635, 527] on button "Encerrar conta da mesa" at bounding box center [691, 522] width 150 height 31
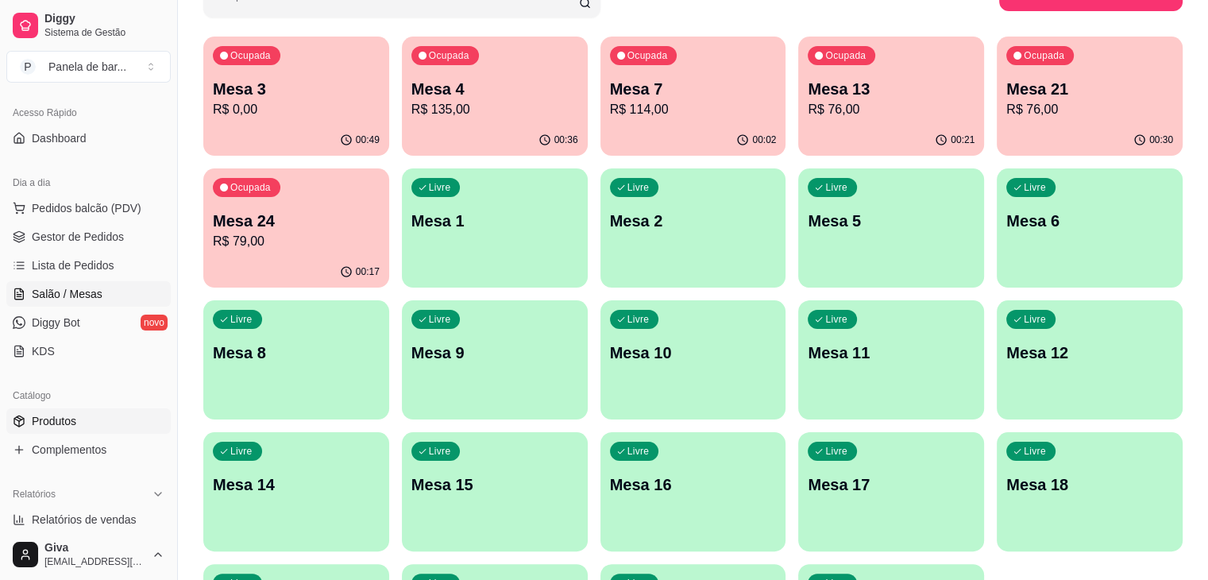
click at [130, 411] on link "Produtos" at bounding box center [88, 420] width 164 height 25
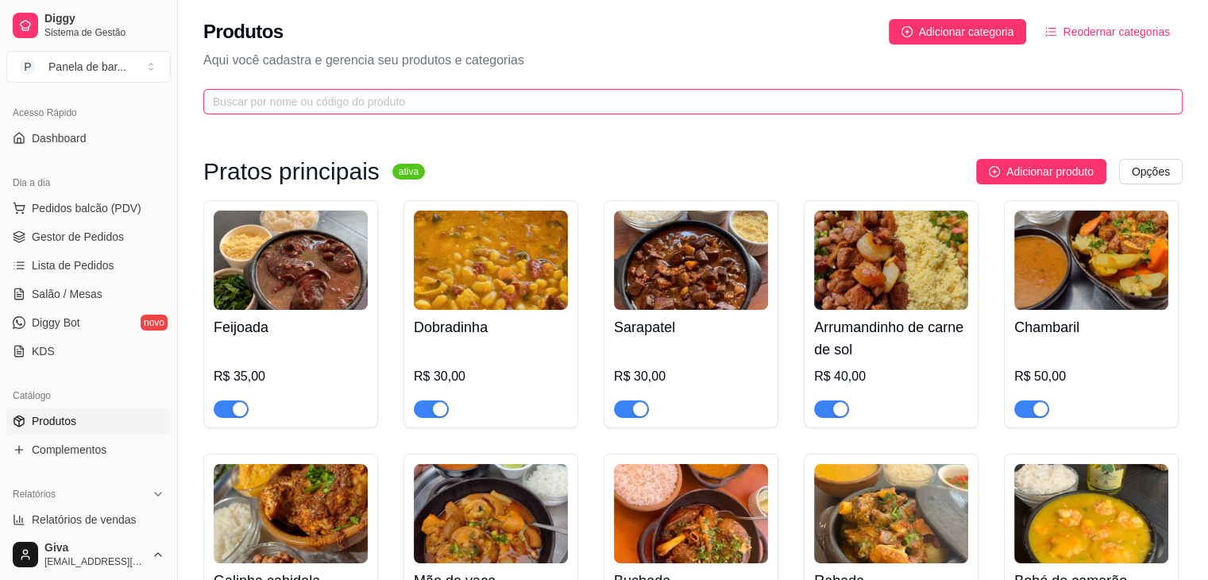
click at [343, 97] on input "text" at bounding box center [686, 101] width 947 height 17
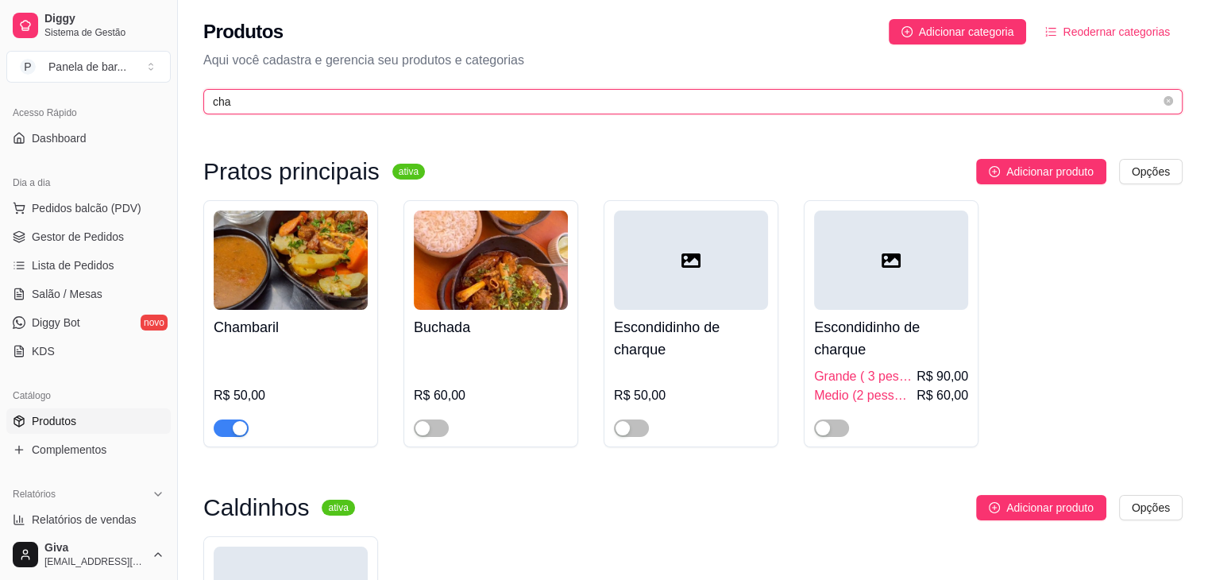
type input "cha"
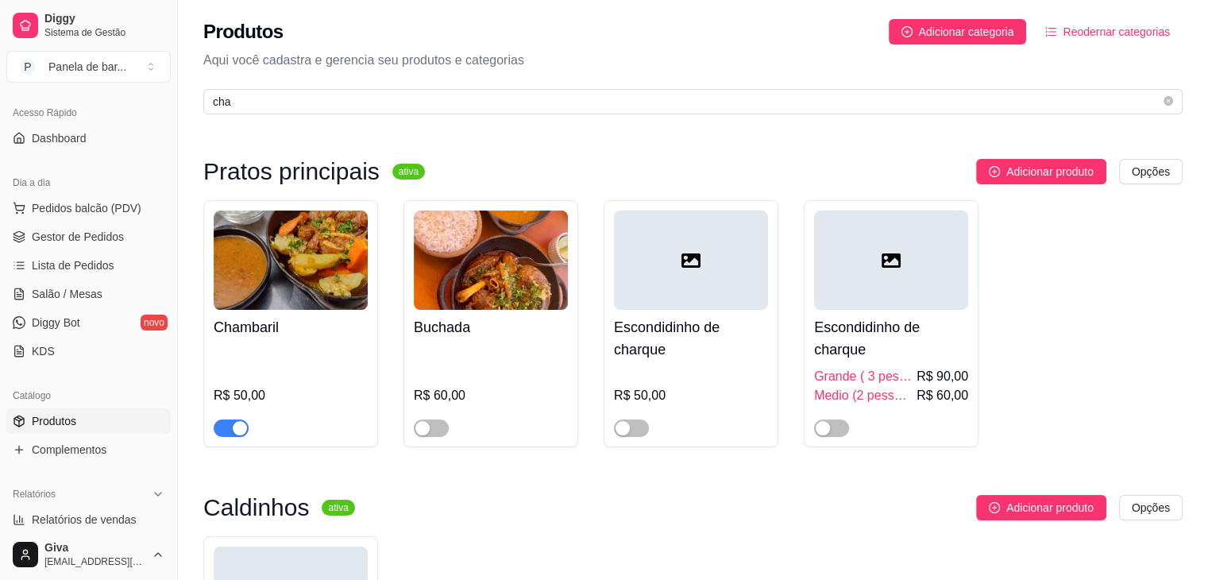
click at [240, 424] on div "button" at bounding box center [240, 428] width 14 height 14
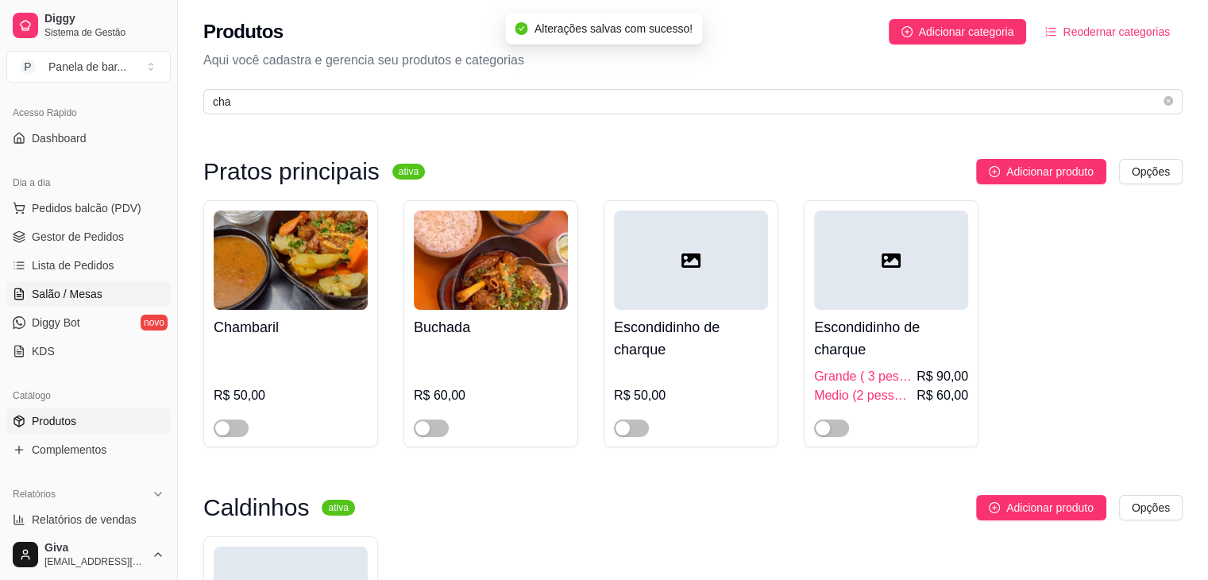
click at [101, 299] on link "Salão / Mesas" at bounding box center [88, 293] width 164 height 25
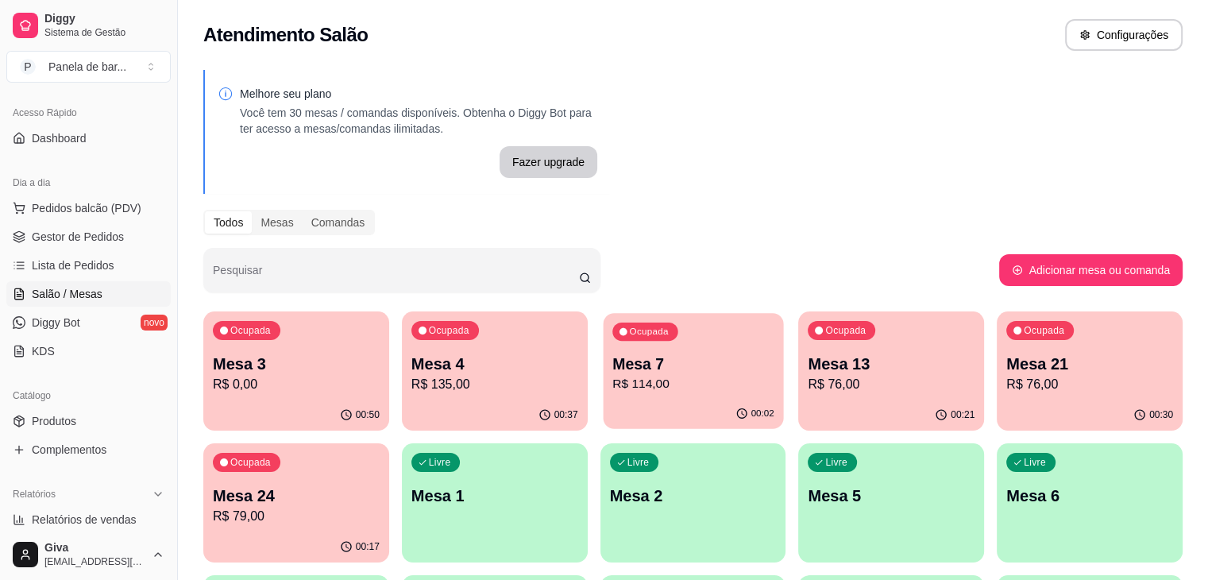
click at [619, 423] on div "00:02" at bounding box center [693, 414] width 180 height 30
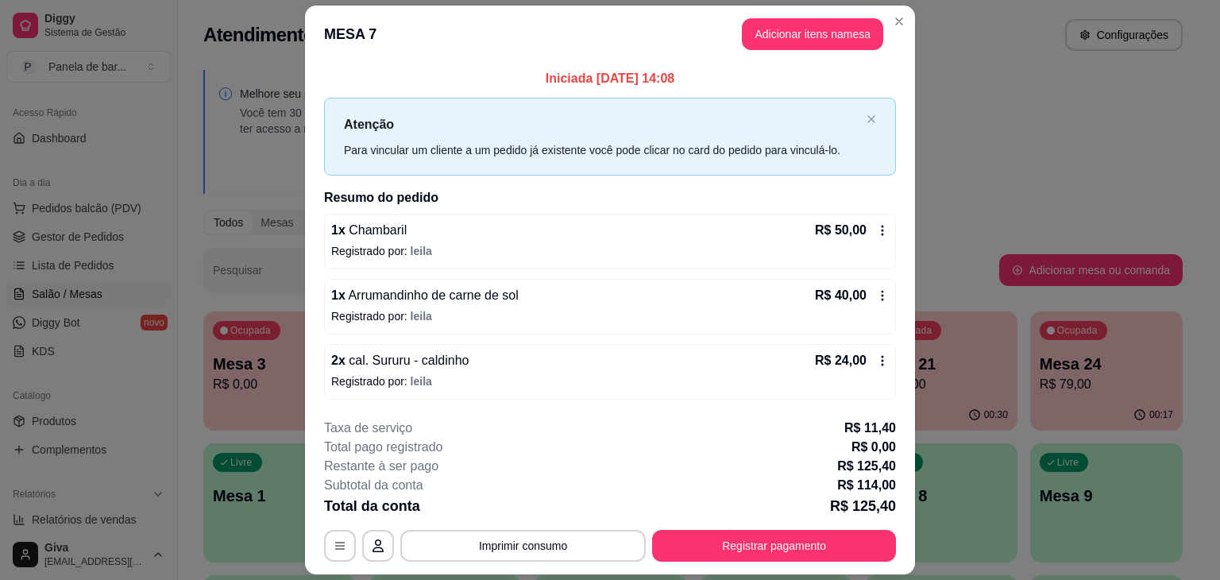
click at [880, 233] on icon at bounding box center [882, 230] width 13 height 13
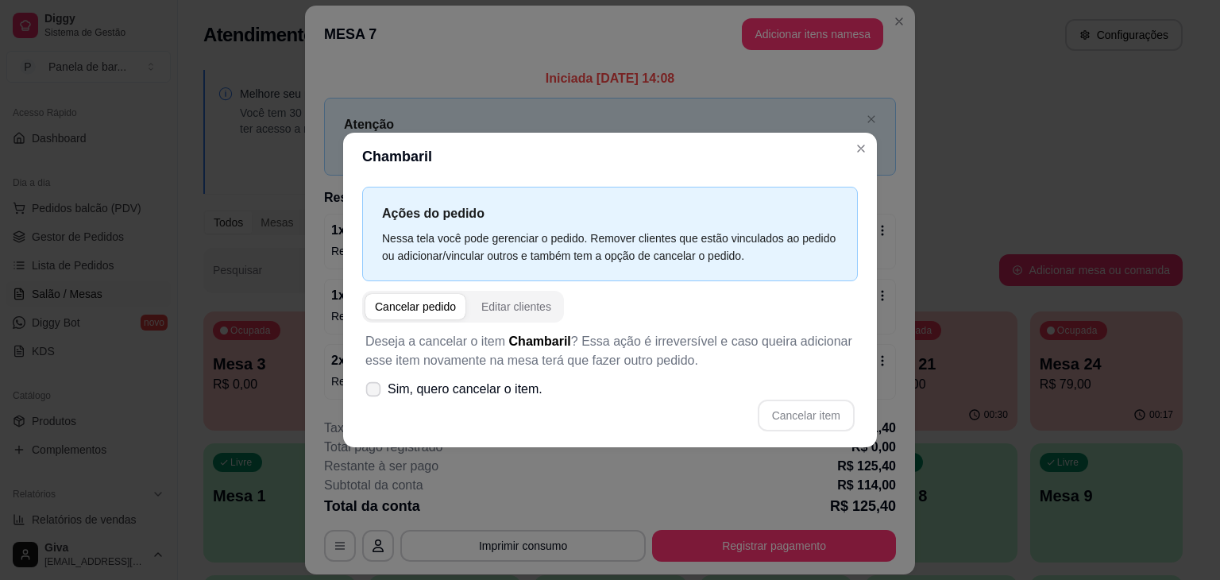
click at [526, 401] on label "Sim, quero cancelar o item." at bounding box center [454, 389] width 190 height 32
click at [375, 401] on input "Sim, quero cancelar o item." at bounding box center [370, 397] width 10 height 10
checkbox input "true"
click at [806, 425] on button "Cancelar item" at bounding box center [806, 415] width 97 height 32
